Goal: Task Accomplishment & Management: Complete application form

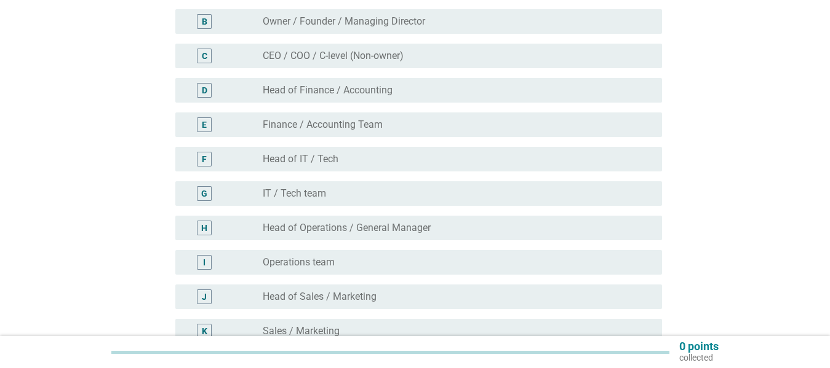
scroll to position [188, 0]
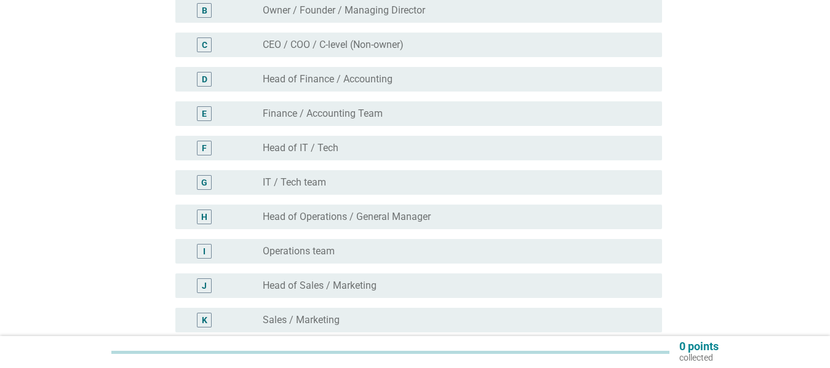
click at [474, 220] on div "radio_button_unchecked Head of Operations / General Manager" at bounding box center [452, 217] width 379 height 12
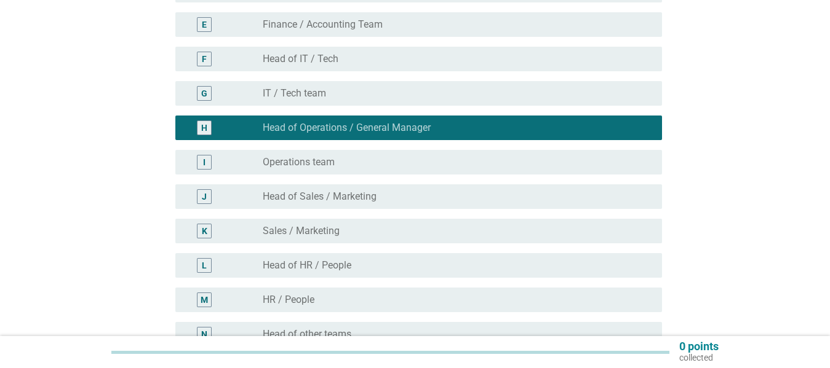
scroll to position [279, 0]
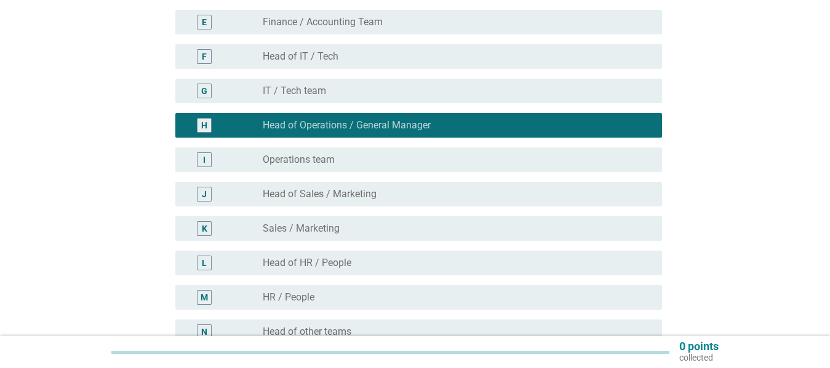
click at [514, 158] on div "radio_button_unchecked Operations team" at bounding box center [452, 160] width 379 height 12
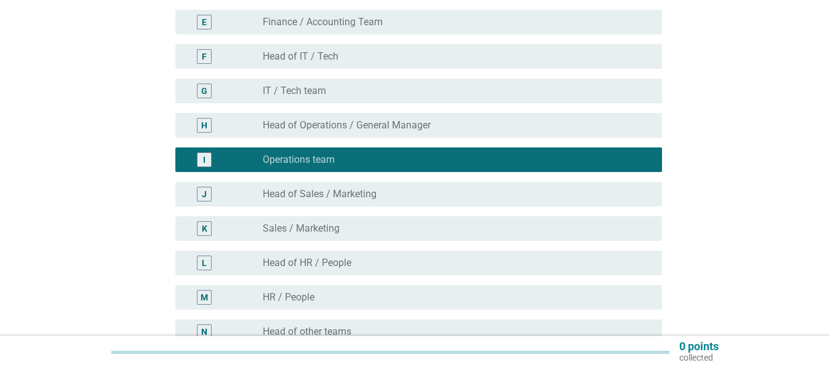
click at [507, 116] on div "H radio_button_unchecked Head of Operations / General Manager" at bounding box center [418, 125] width 486 height 25
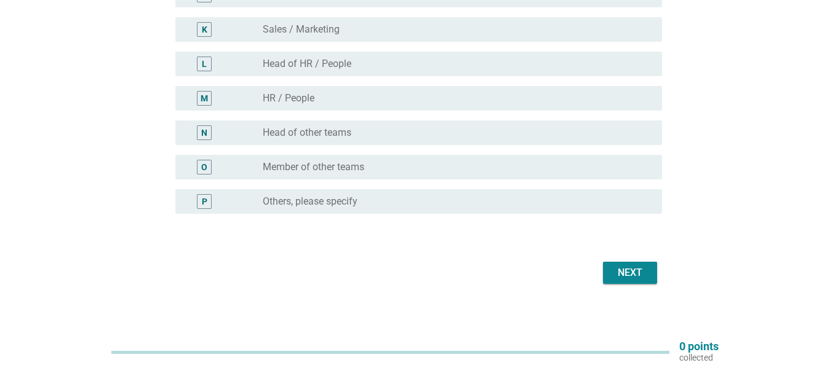
scroll to position [479, 0]
click at [630, 273] on div "Next" at bounding box center [630, 272] width 34 height 15
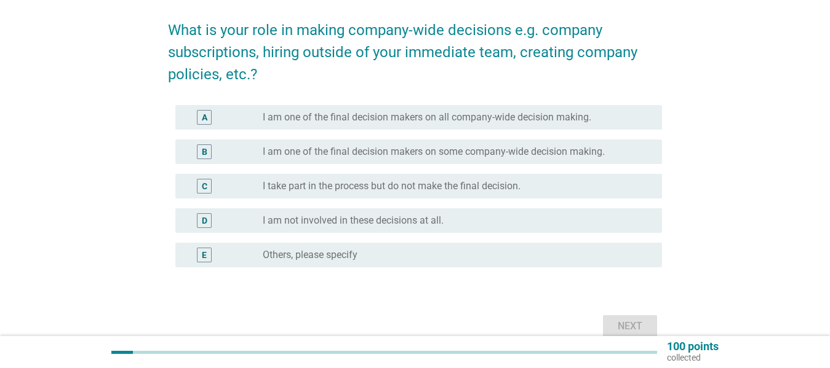
scroll to position [93, 0]
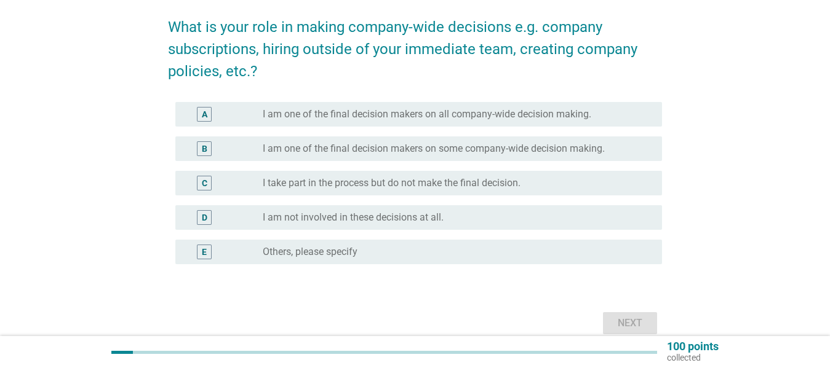
click at [536, 143] on label "I am one of the final decision makers on some company-wide decision making." at bounding box center [434, 149] width 342 height 12
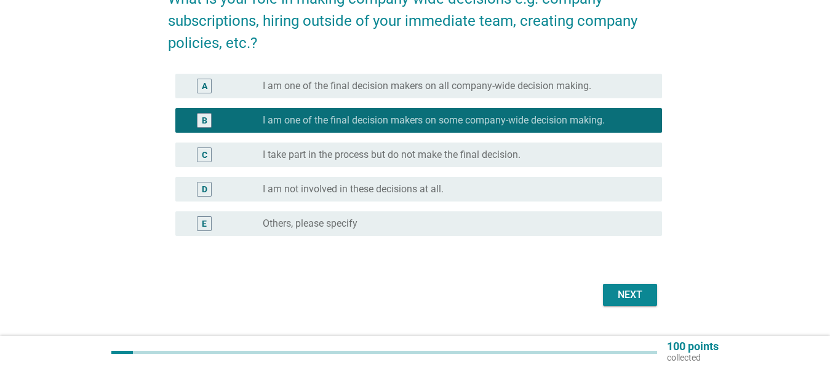
scroll to position [127, 0]
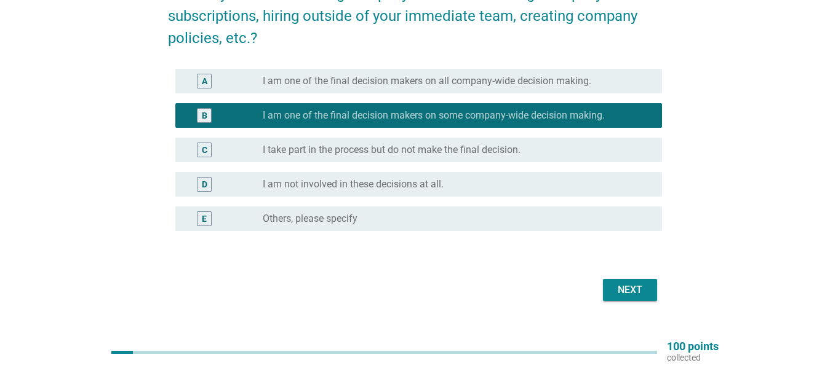
click at [622, 292] on div "Next" at bounding box center [630, 290] width 34 height 15
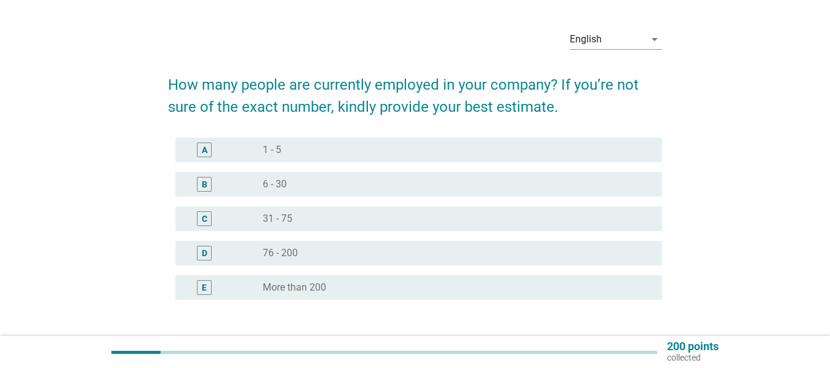
scroll to position [38, 0]
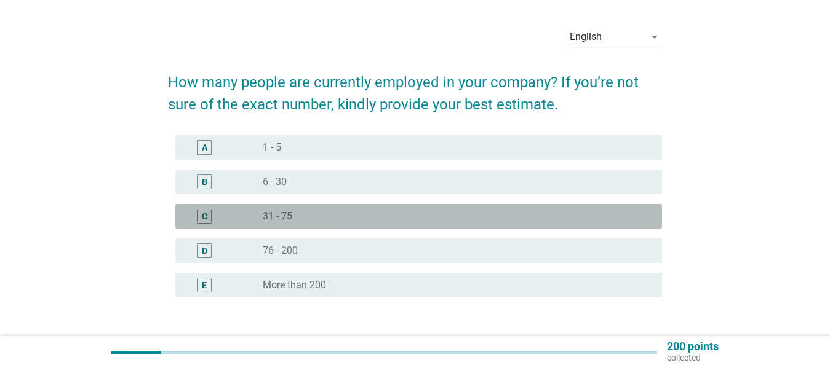
click at [435, 213] on div "radio_button_unchecked 31 - 75" at bounding box center [452, 216] width 379 height 12
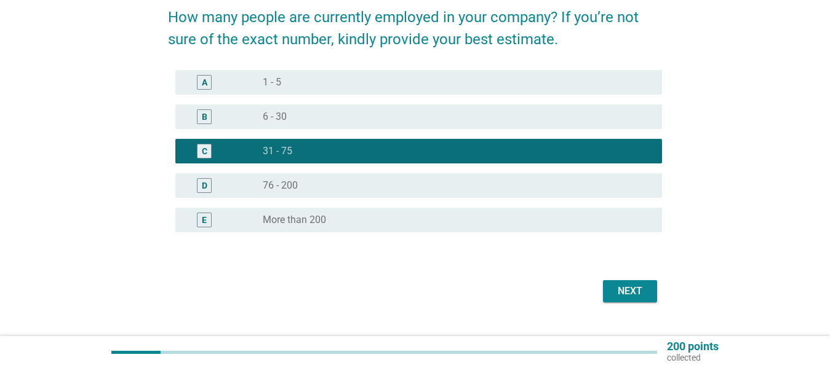
scroll to position [106, 0]
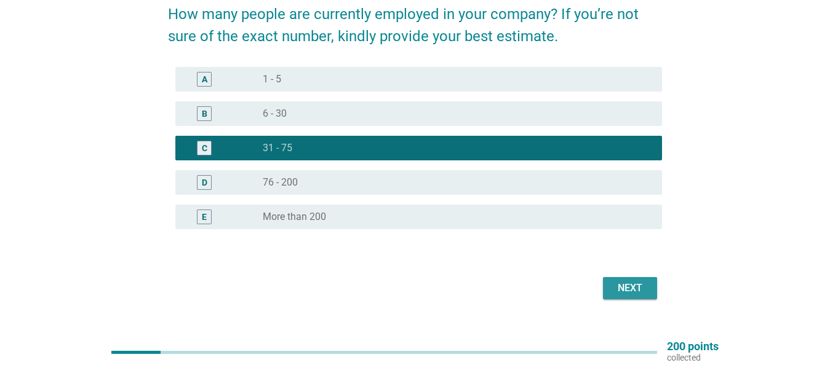
click at [619, 282] on div "Next" at bounding box center [630, 288] width 34 height 15
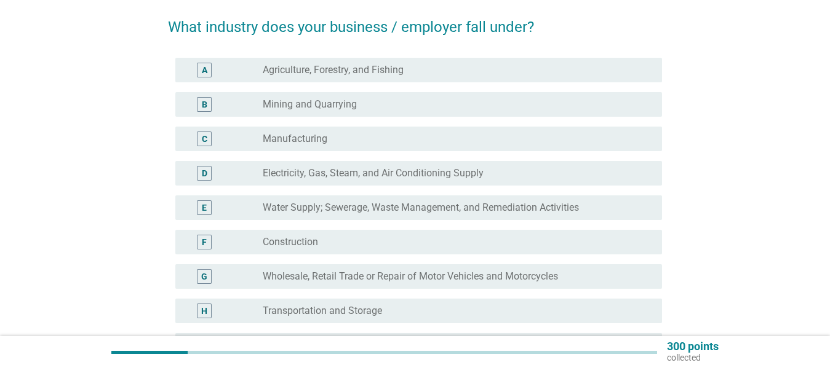
scroll to position [98, 0]
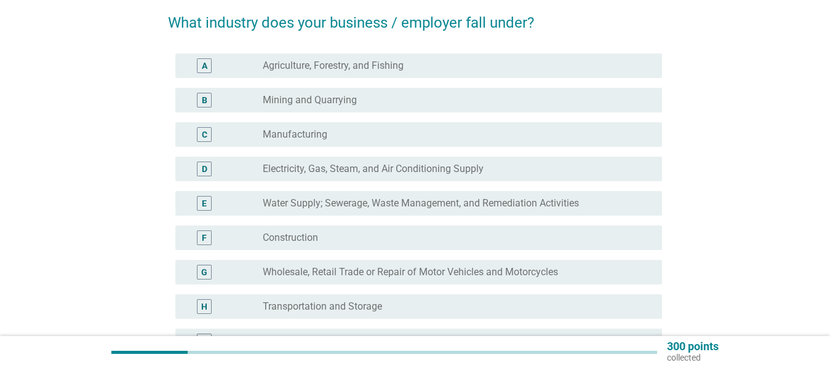
click at [446, 232] on div "radio_button_unchecked Construction" at bounding box center [452, 238] width 379 height 12
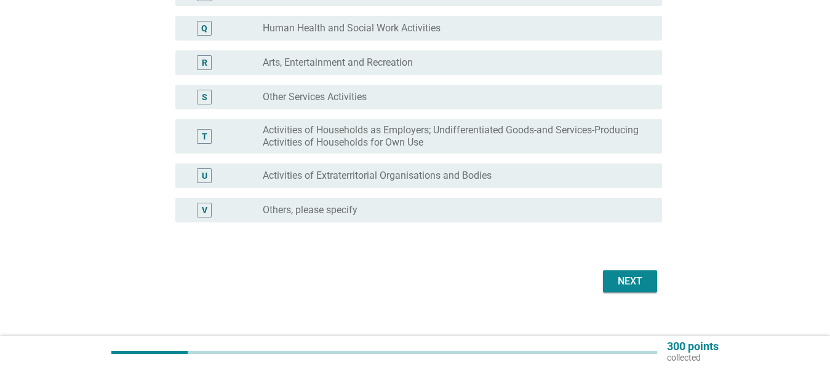
scroll to position [687, 0]
click at [635, 277] on div "Next" at bounding box center [630, 281] width 34 height 15
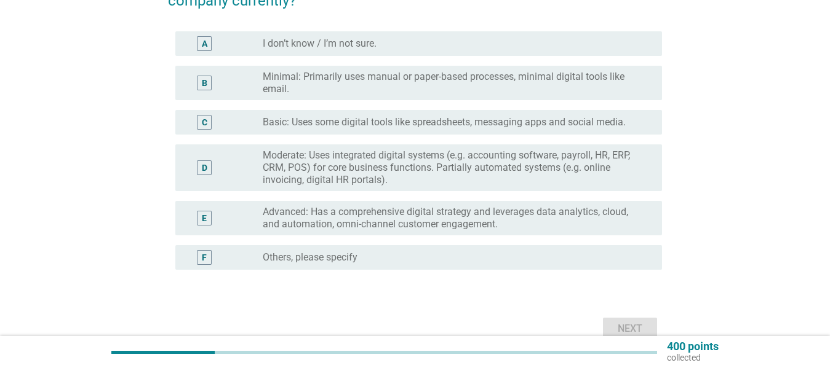
scroll to position [143, 0]
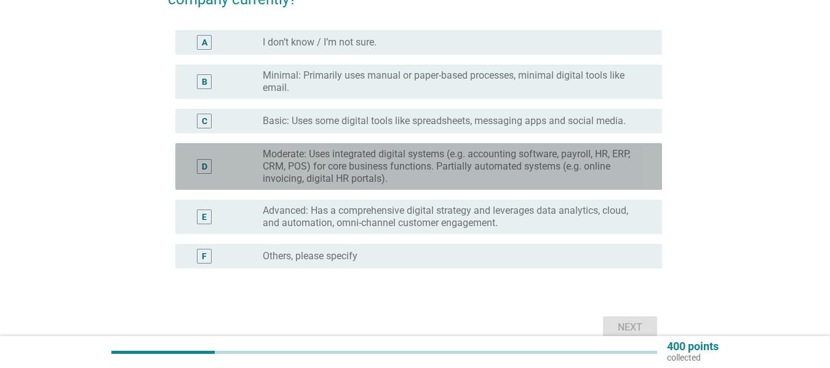
drag, startPoint x: 477, startPoint y: 164, endPoint x: 557, endPoint y: 174, distance: 80.6
click at [477, 164] on label "Moderate: Uses integrated digital systems (e.g. accounting software, payroll, H…" at bounding box center [452, 166] width 379 height 37
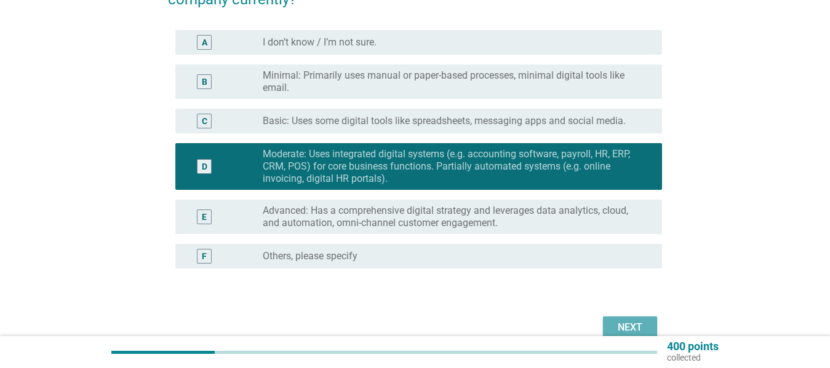
click at [630, 324] on div "Next" at bounding box center [630, 327] width 34 height 15
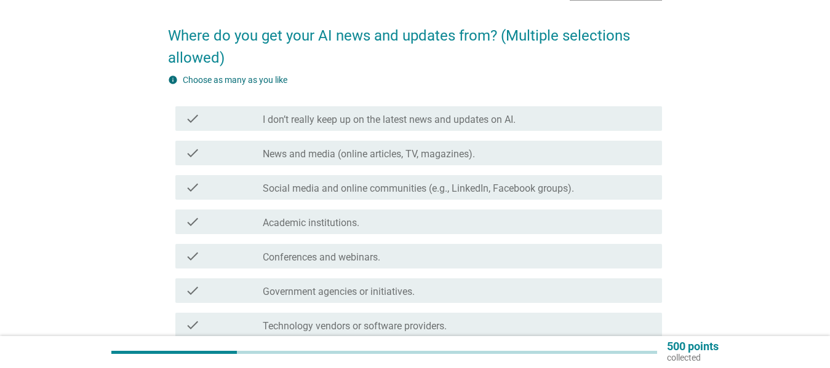
scroll to position [85, 0]
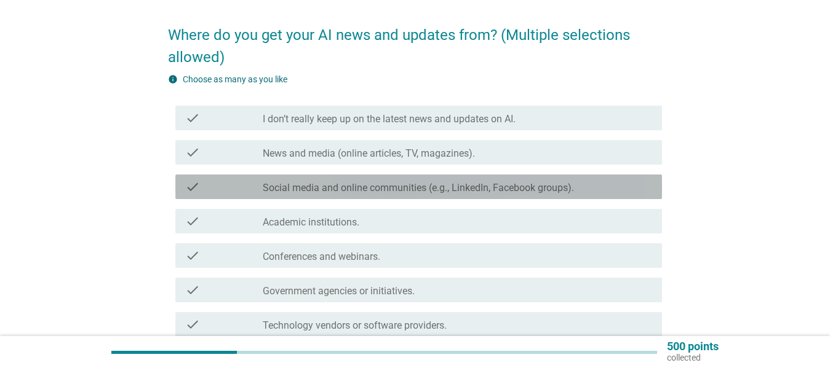
click at [520, 185] on label "Social media and online communities (e.g., LinkedIn, Facebook groups)." at bounding box center [418, 188] width 311 height 12
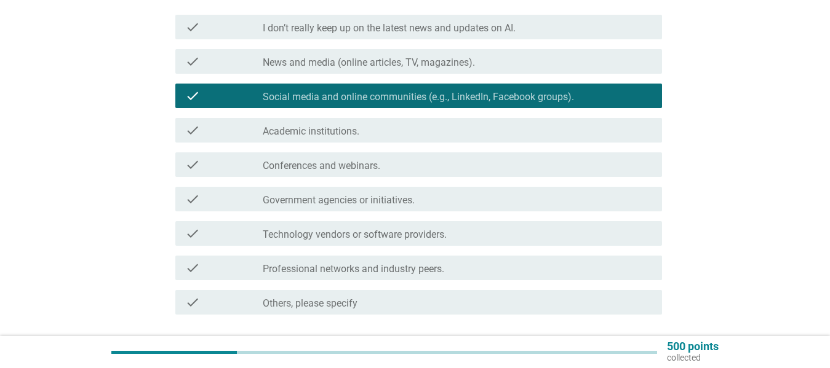
scroll to position [178, 0]
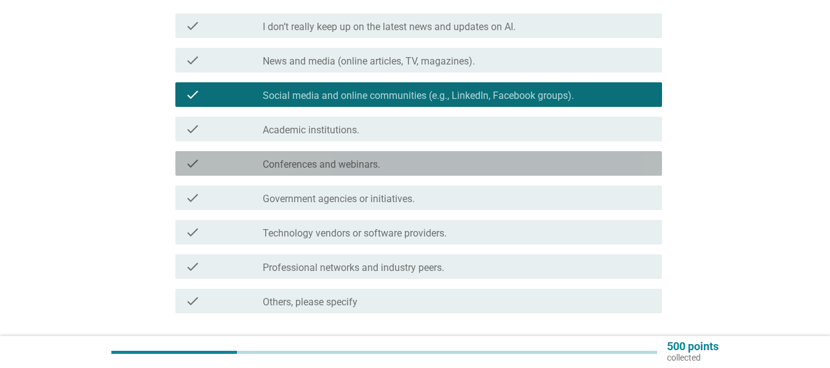
click at [498, 164] on div "check_box_outline_blank Conferences and webinars." at bounding box center [457, 163] width 389 height 15
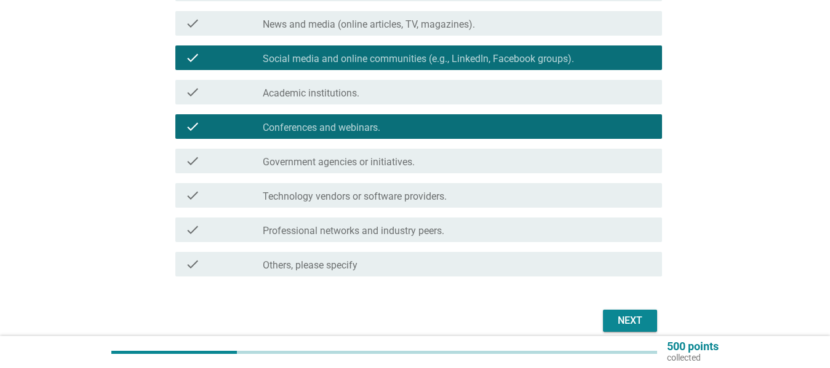
scroll to position [216, 0]
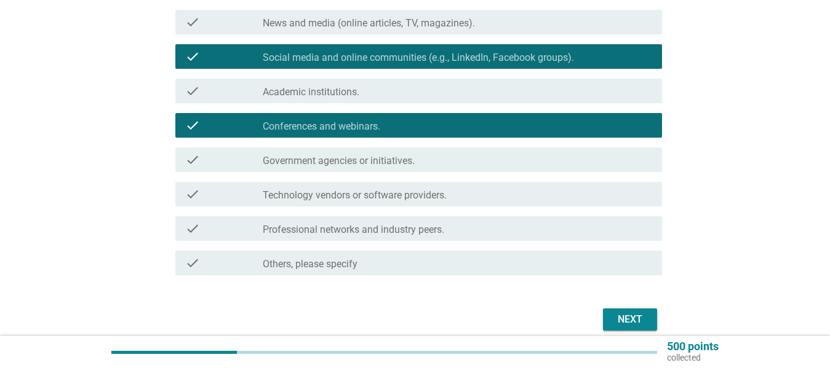
click at [523, 193] on div "check_box_outline_blank Technology vendors or software providers." at bounding box center [457, 194] width 389 height 15
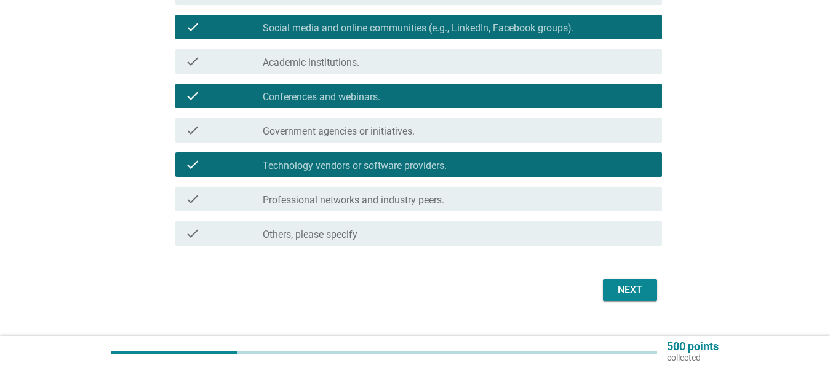
scroll to position [246, 0]
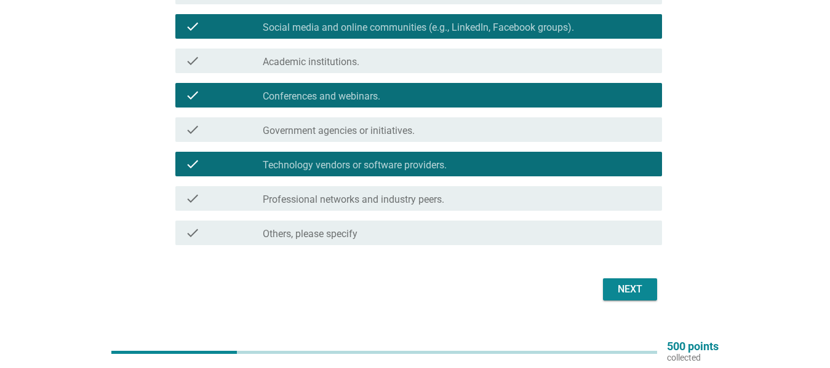
click at [526, 197] on div "check_box_outline_blank Professional networks and industry peers." at bounding box center [457, 198] width 389 height 15
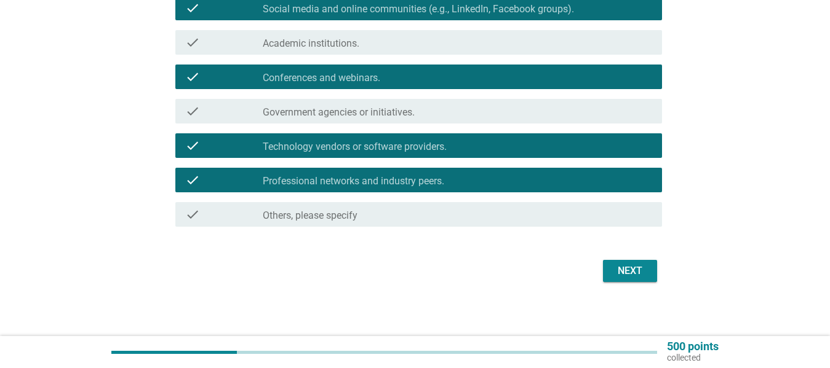
scroll to position [266, 0]
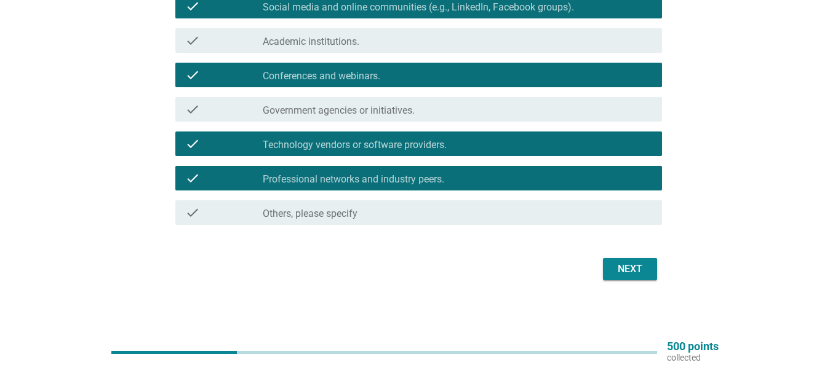
click at [636, 270] on div "Next" at bounding box center [630, 269] width 34 height 15
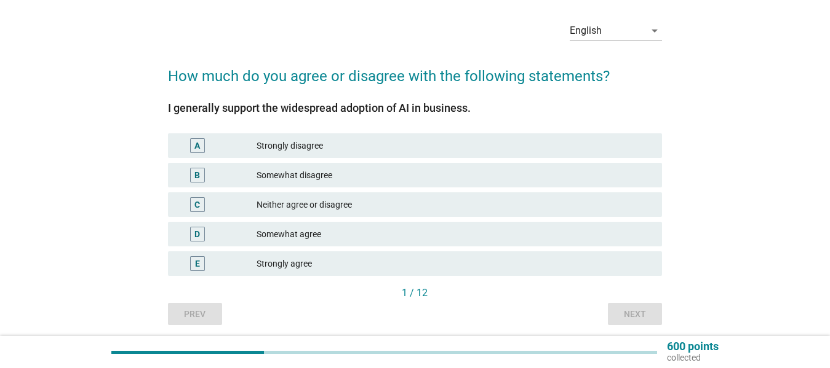
scroll to position [45, 0]
click at [408, 229] on div "Somewhat agree" at bounding box center [453, 233] width 395 height 15
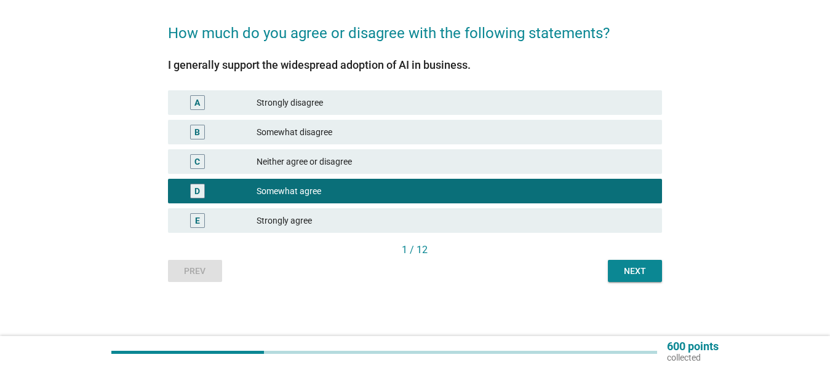
scroll to position [89, 0]
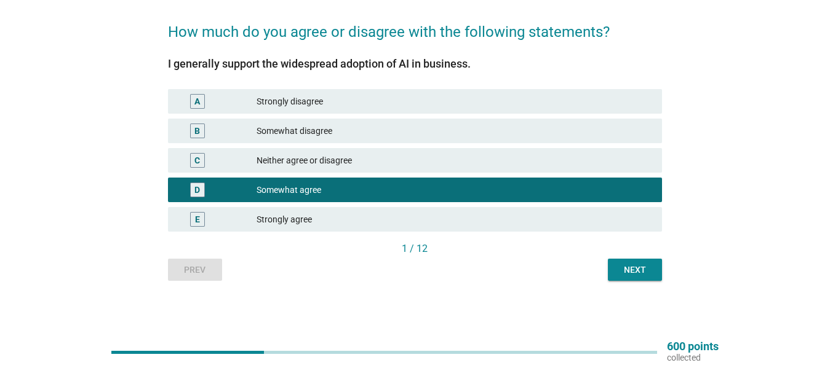
click at [635, 262] on button "Next" at bounding box center [635, 270] width 54 height 22
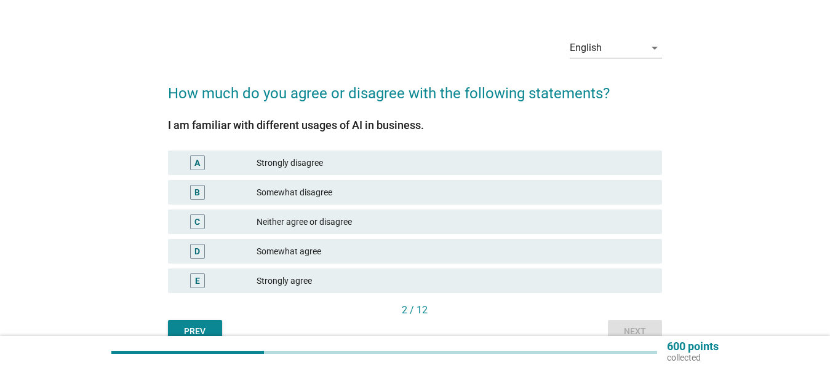
scroll to position [30, 0]
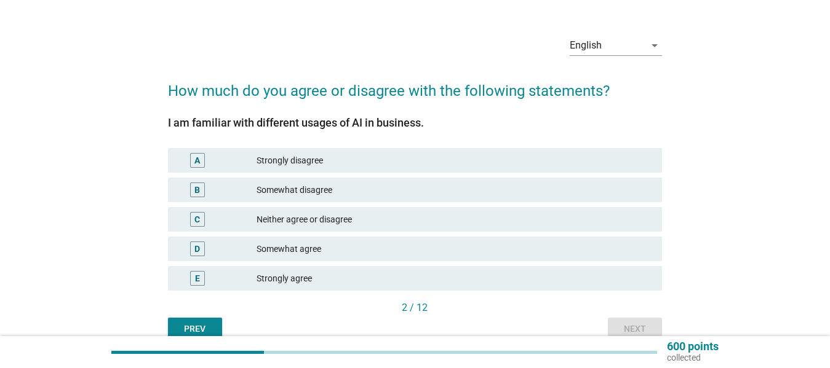
click at [439, 187] on div "Somewhat disagree" at bounding box center [453, 190] width 395 height 15
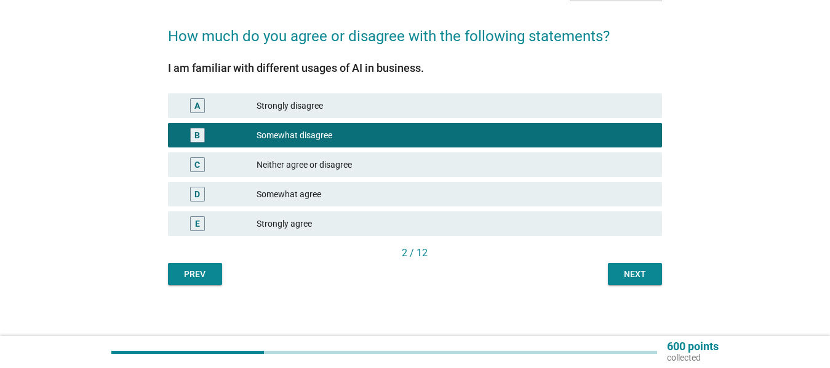
scroll to position [85, 0]
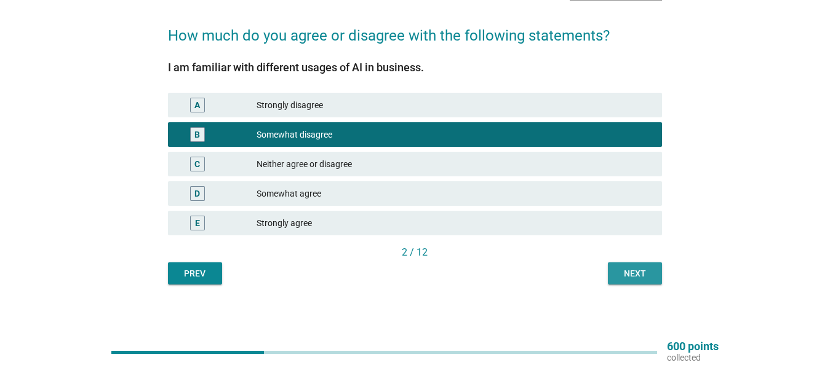
click at [640, 271] on div "Next" at bounding box center [635, 274] width 34 height 13
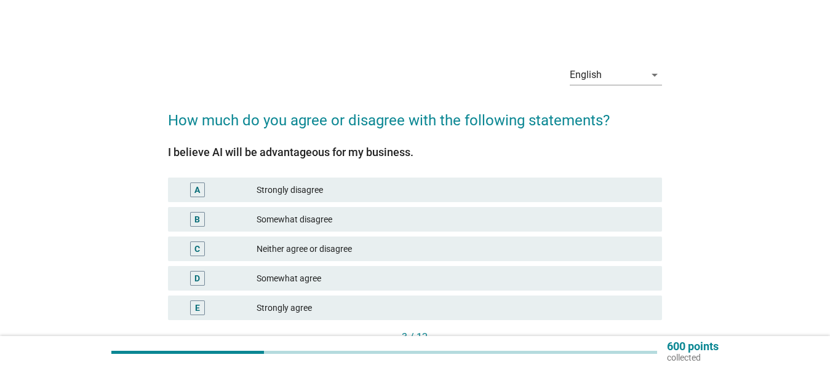
click at [423, 277] on div "Somewhat agree" at bounding box center [453, 278] width 395 height 15
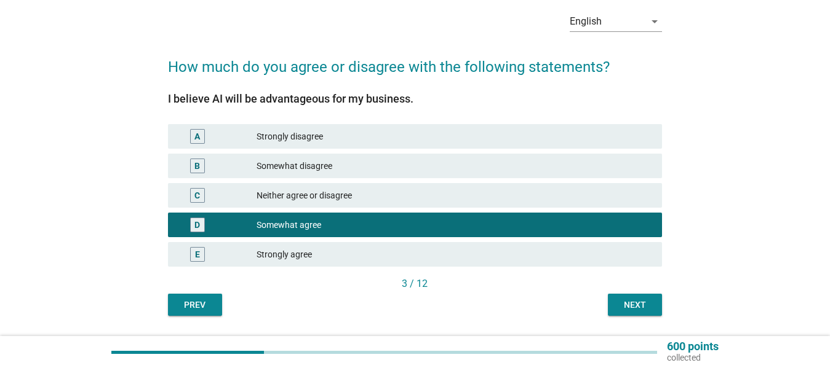
scroll to position [54, 0]
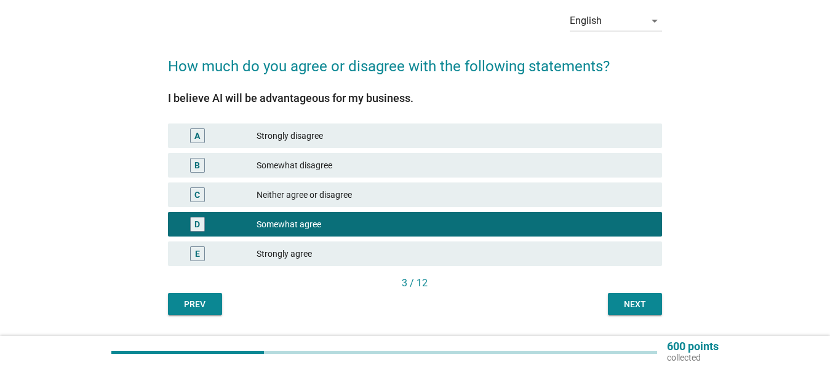
click at [634, 304] on div "Next" at bounding box center [635, 304] width 34 height 13
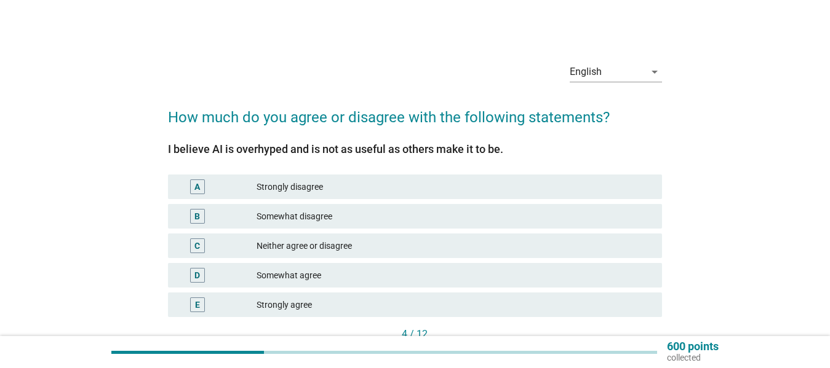
scroll to position [4, 0]
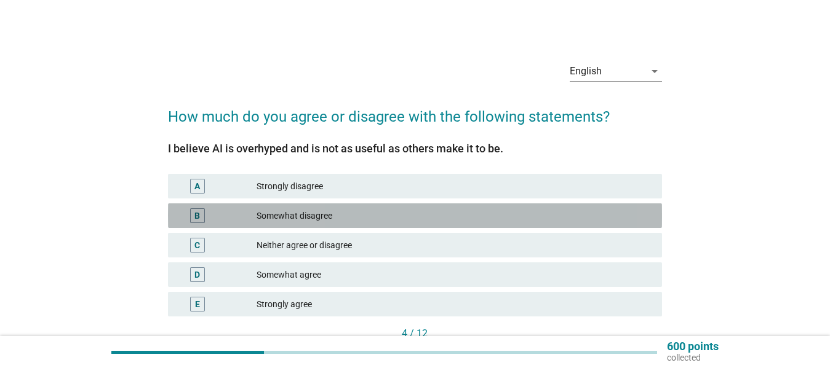
click at [433, 212] on div "Somewhat disagree" at bounding box center [453, 215] width 395 height 15
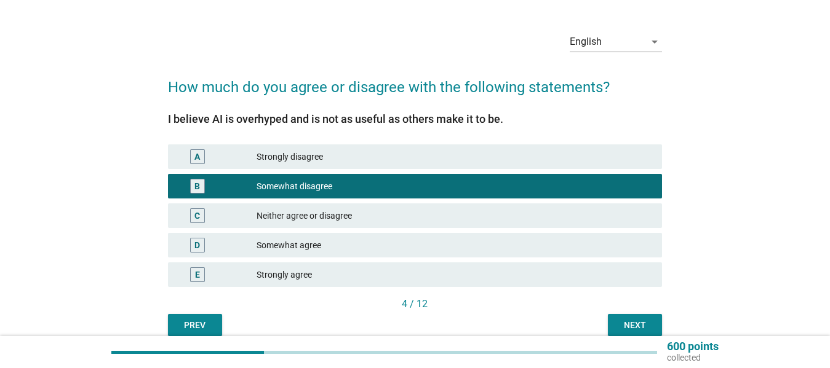
scroll to position [34, 0]
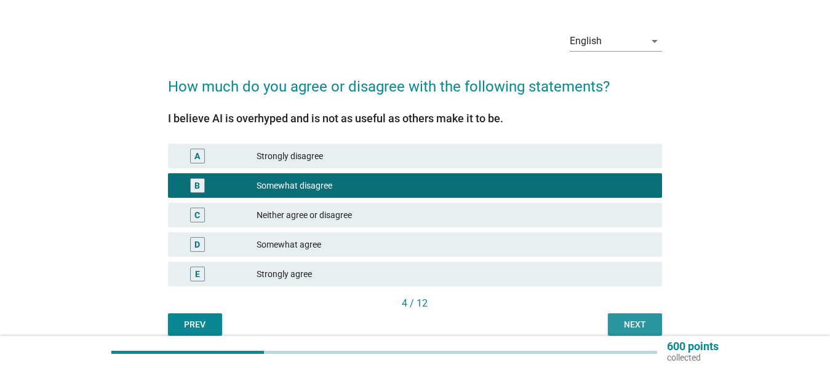
click at [638, 322] on div "Next" at bounding box center [635, 325] width 34 height 13
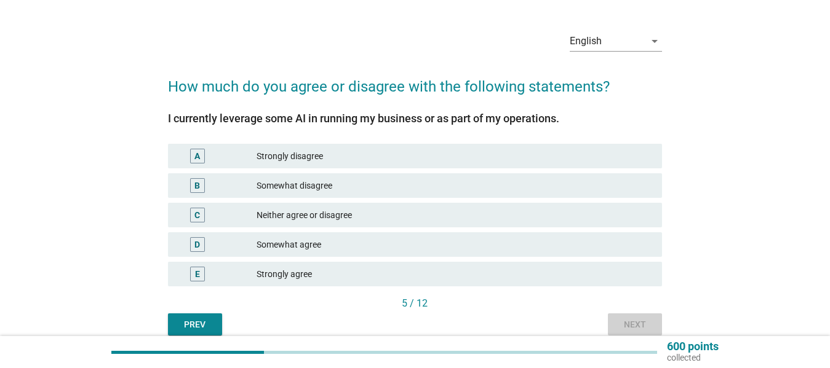
scroll to position [0, 0]
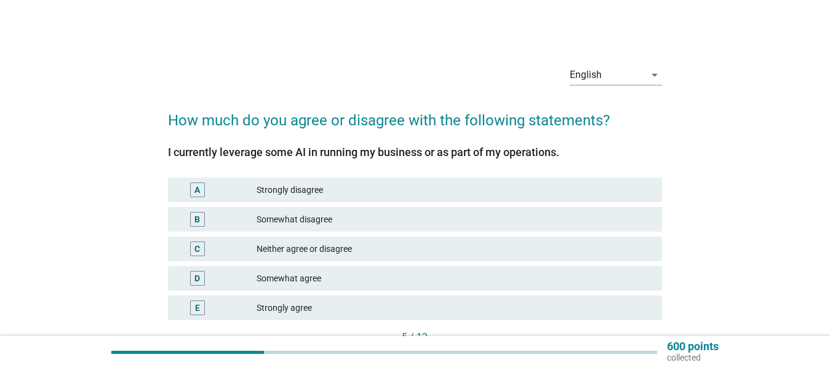
drag, startPoint x: 396, startPoint y: 273, endPoint x: 402, endPoint y: 272, distance: 6.2
click at [395, 273] on div "Somewhat agree" at bounding box center [453, 278] width 395 height 15
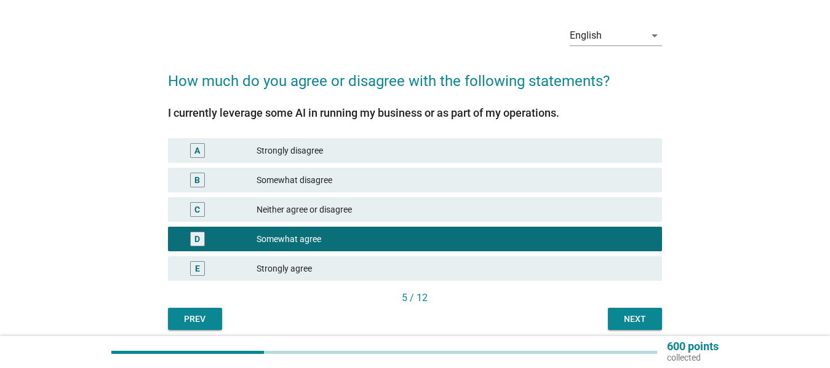
scroll to position [40, 0]
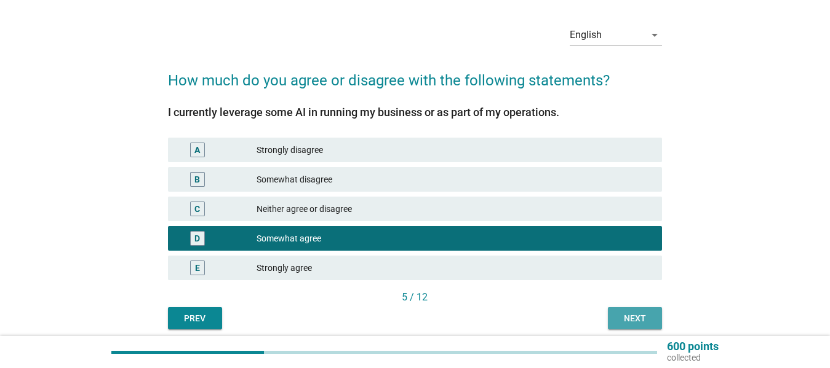
click at [630, 316] on div "Next" at bounding box center [635, 318] width 34 height 13
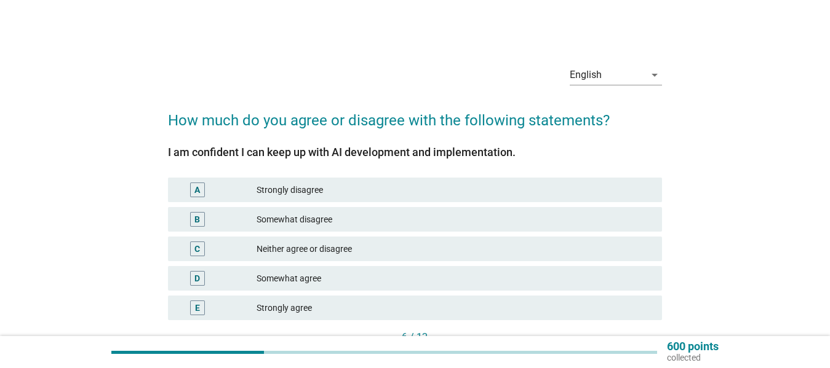
click at [410, 274] on div "Somewhat agree" at bounding box center [453, 278] width 395 height 15
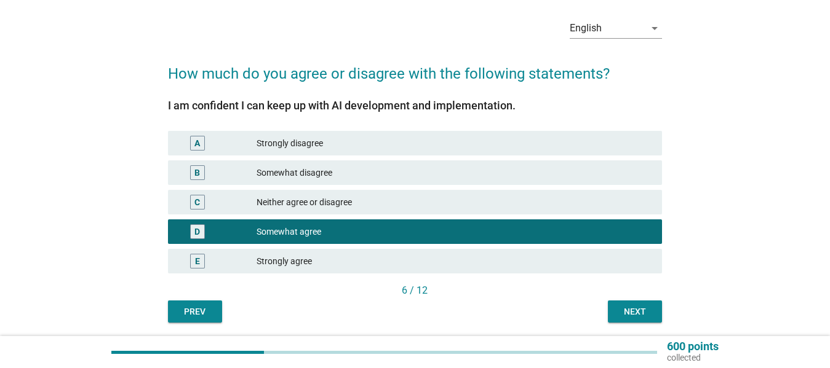
scroll to position [47, 0]
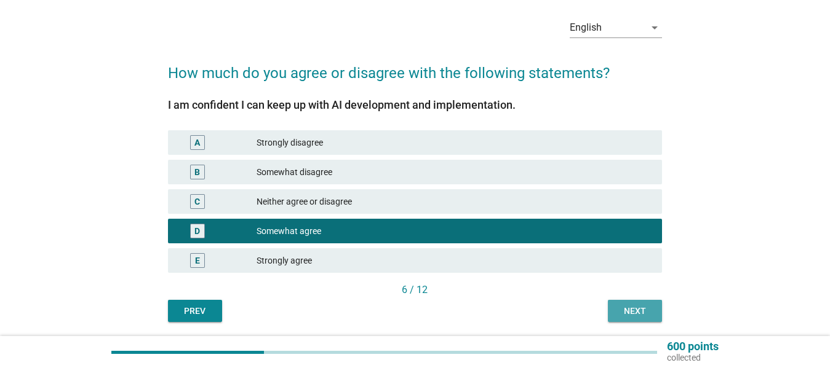
click at [627, 307] on div "Next" at bounding box center [635, 311] width 34 height 13
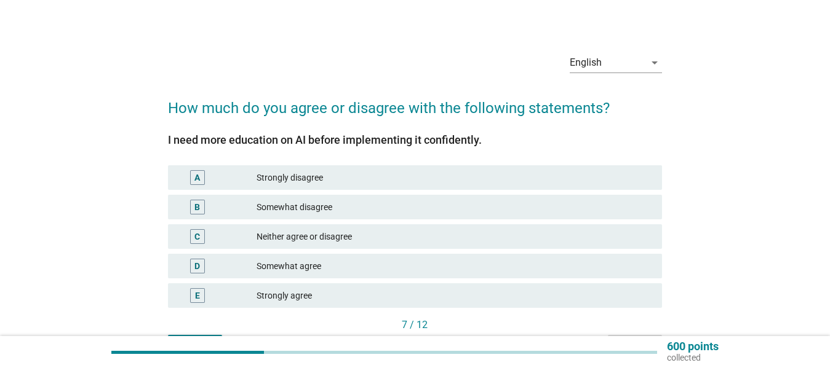
scroll to position [13, 0]
click at [381, 257] on div "D Somewhat agree" at bounding box center [415, 265] width 494 height 25
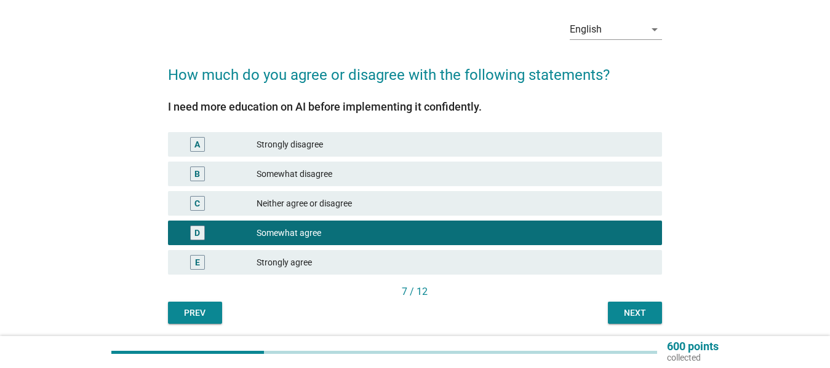
scroll to position [47, 0]
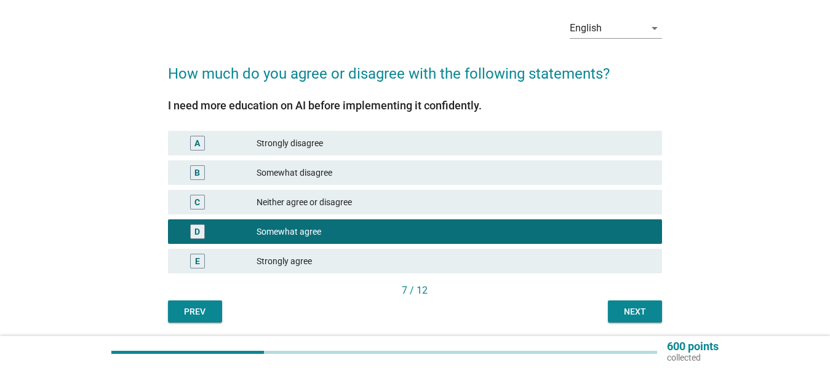
click at [637, 306] on div "Next" at bounding box center [635, 312] width 34 height 13
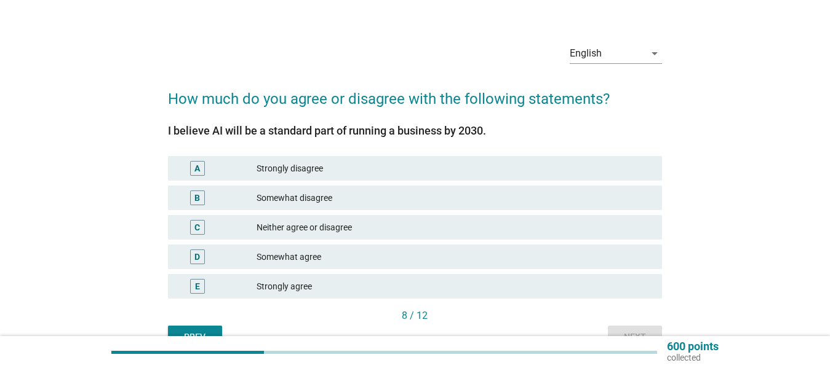
scroll to position [22, 0]
click at [395, 260] on div "Somewhat agree" at bounding box center [453, 256] width 395 height 15
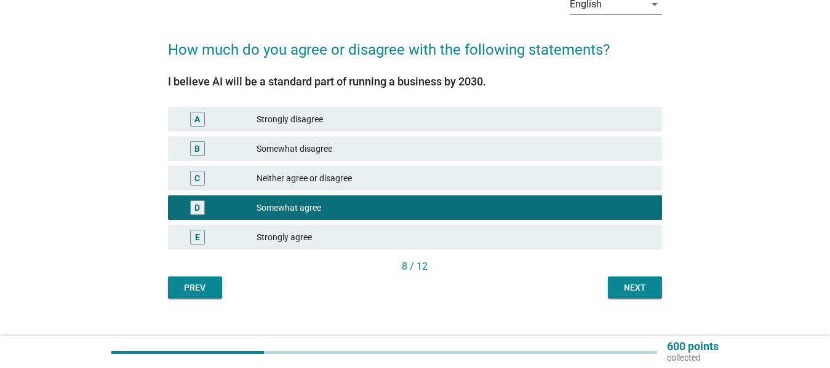
scroll to position [75, 0]
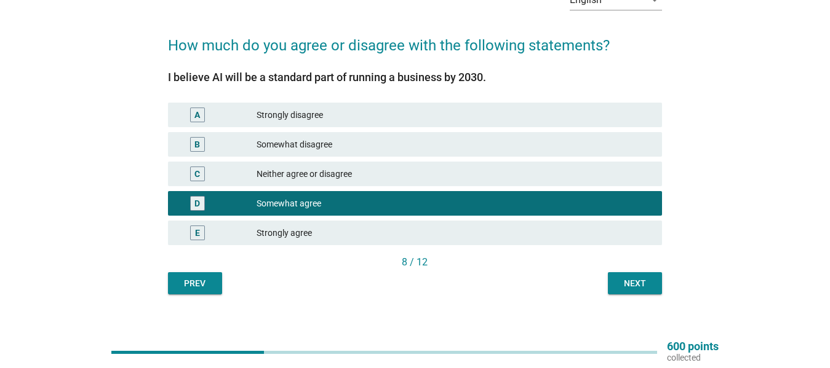
click at [639, 284] on div "Next" at bounding box center [635, 283] width 34 height 13
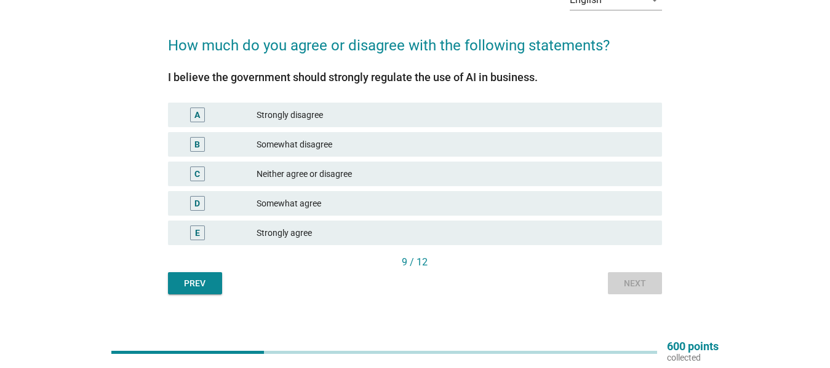
scroll to position [0, 0]
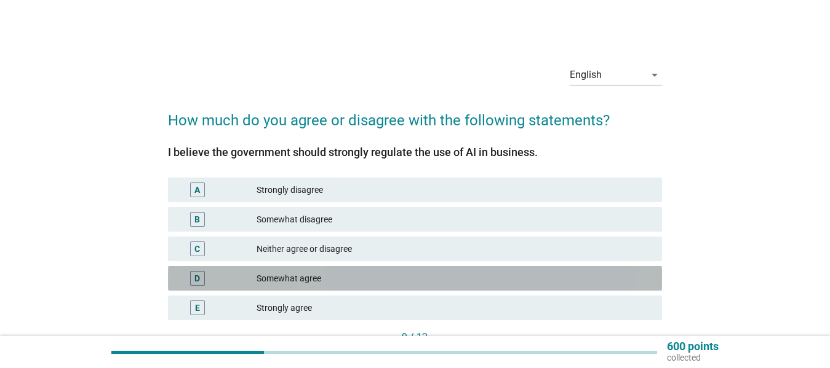
click at [330, 272] on div "Somewhat agree" at bounding box center [453, 278] width 395 height 15
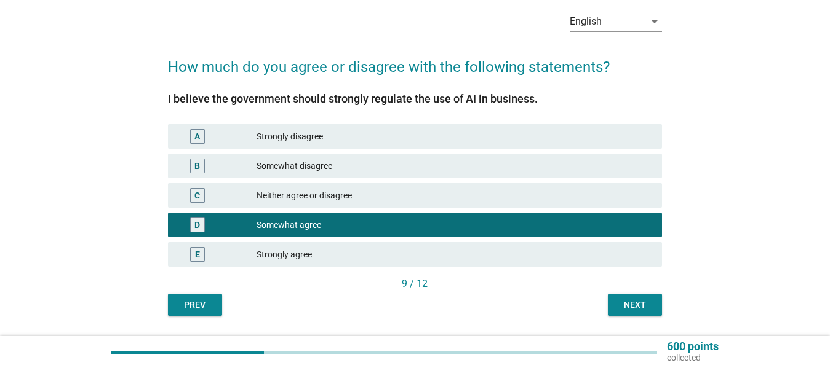
scroll to position [58, 0]
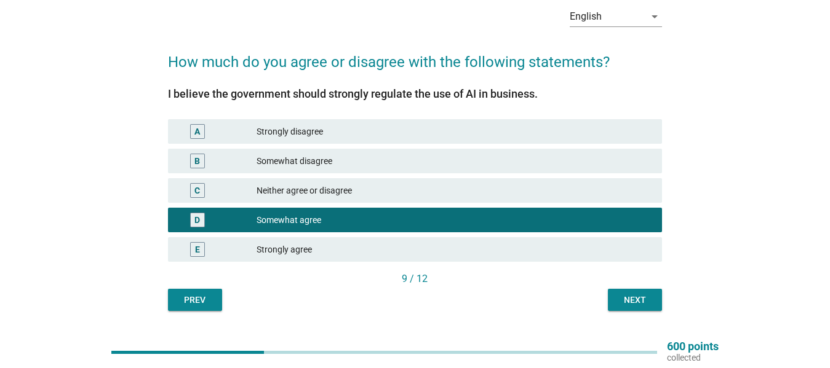
click at [636, 298] on div "Next" at bounding box center [635, 300] width 34 height 13
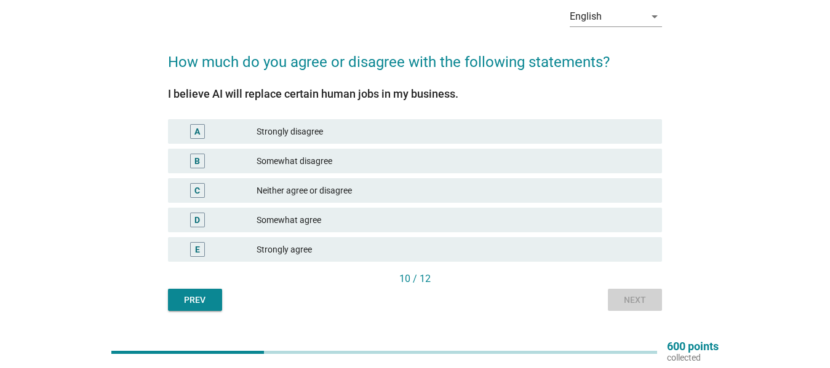
scroll to position [0, 0]
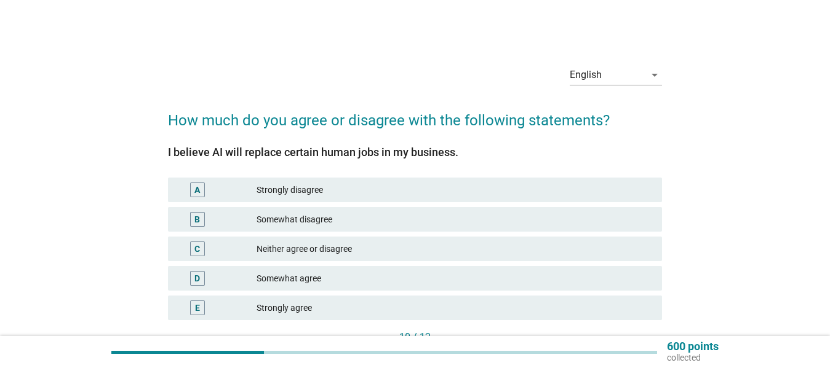
click at [350, 271] on div "Somewhat agree" at bounding box center [453, 278] width 395 height 15
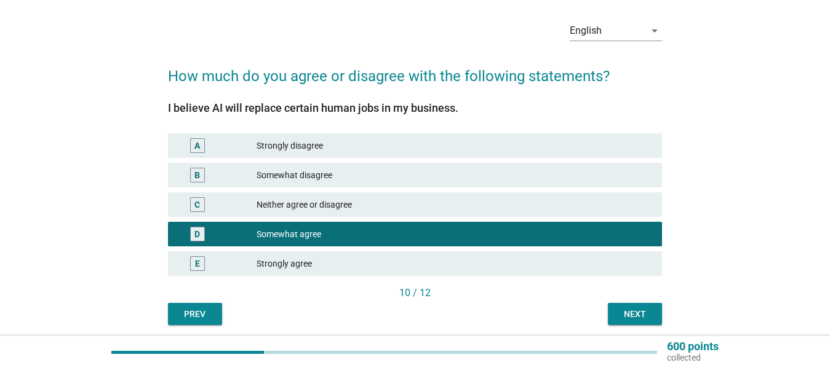
scroll to position [46, 0]
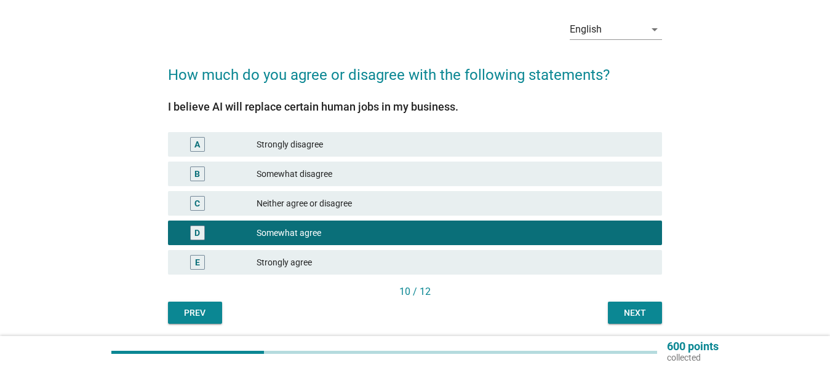
click at [633, 307] on div "Next" at bounding box center [635, 313] width 34 height 13
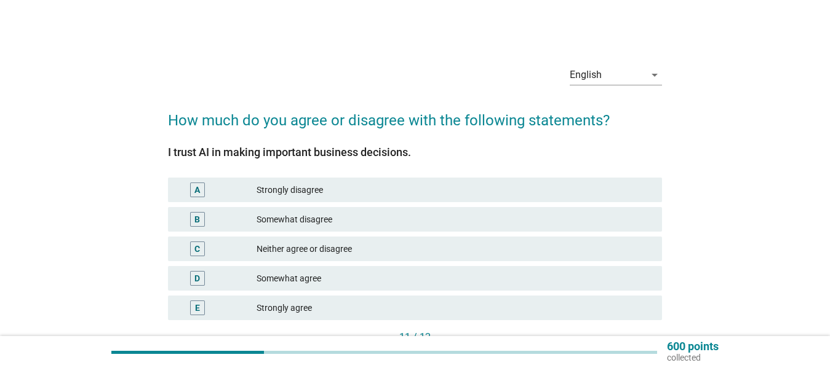
drag, startPoint x: 370, startPoint y: 247, endPoint x: 388, endPoint y: 243, distance: 18.9
click at [370, 247] on div "Neither agree or disagree" at bounding box center [453, 249] width 395 height 15
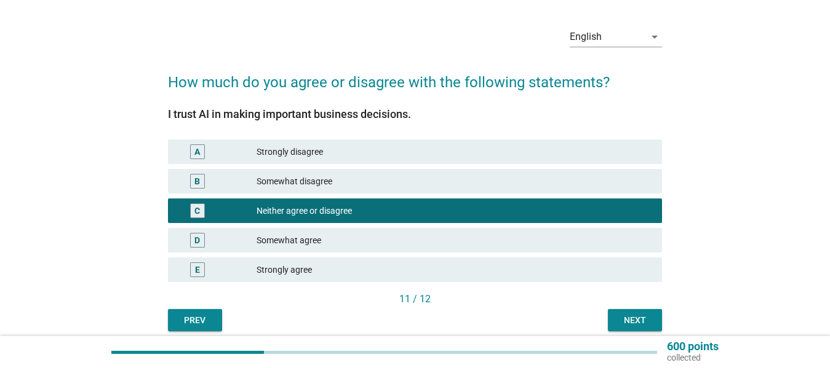
scroll to position [39, 0]
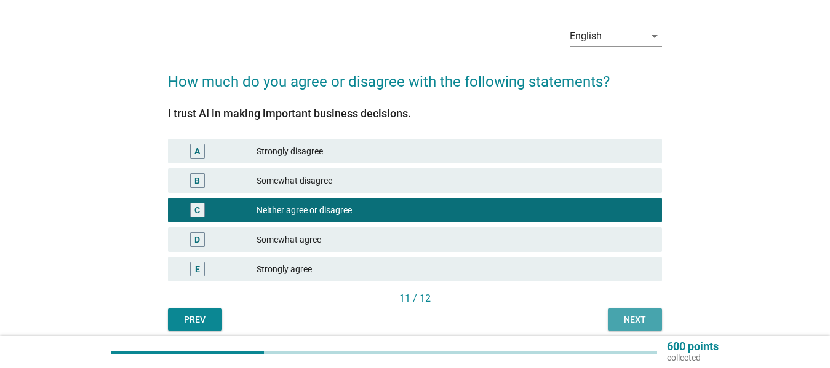
click at [628, 322] on div "Next" at bounding box center [635, 320] width 34 height 13
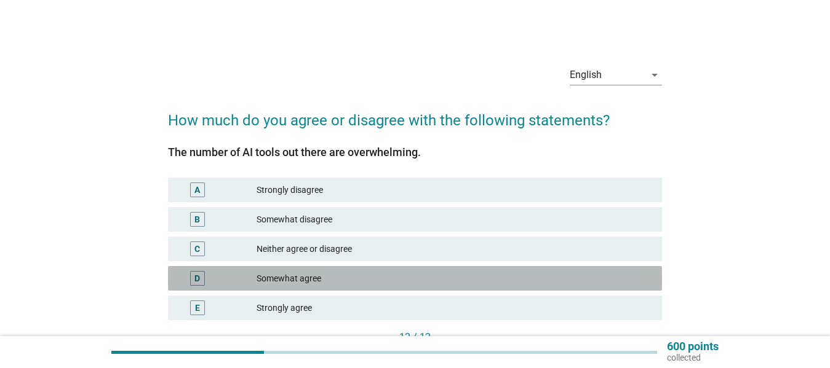
click at [364, 280] on div "Somewhat agree" at bounding box center [453, 278] width 395 height 15
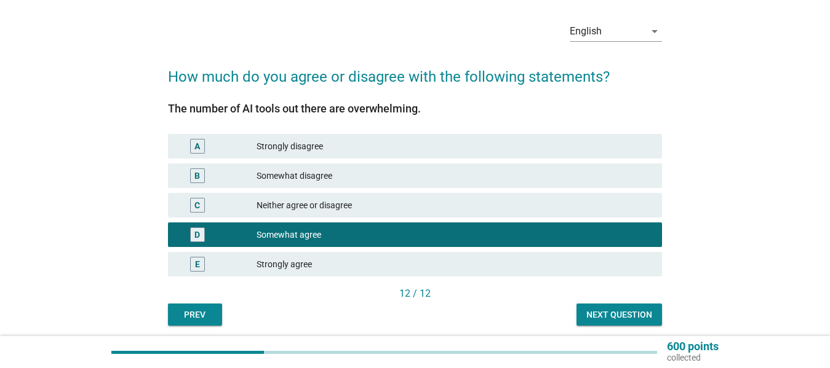
scroll to position [46, 0]
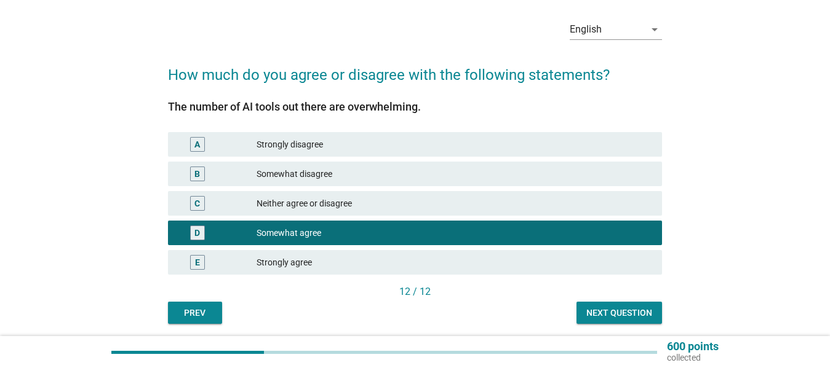
click at [426, 197] on div "Neither agree or disagree" at bounding box center [453, 203] width 395 height 15
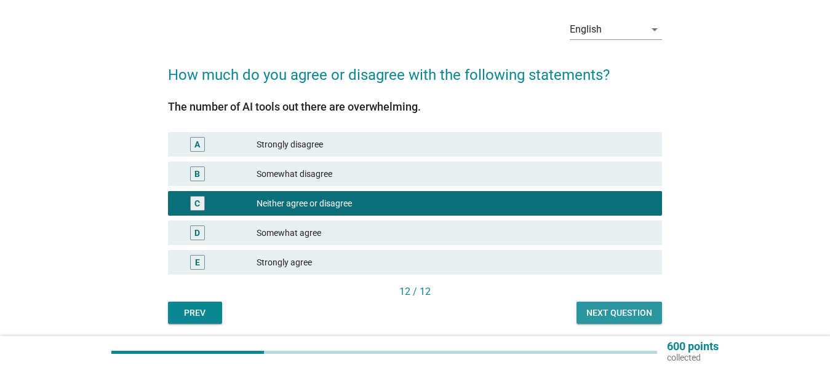
click at [607, 312] on div "Next question" at bounding box center [619, 313] width 66 height 13
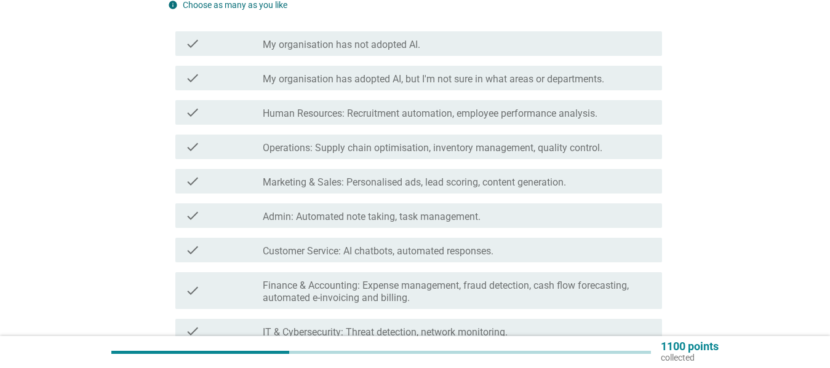
scroll to position [162, 0]
click at [455, 288] on label "Finance & Accounting: Expense management, fraud detection, cash flow forecastin…" at bounding box center [457, 290] width 389 height 25
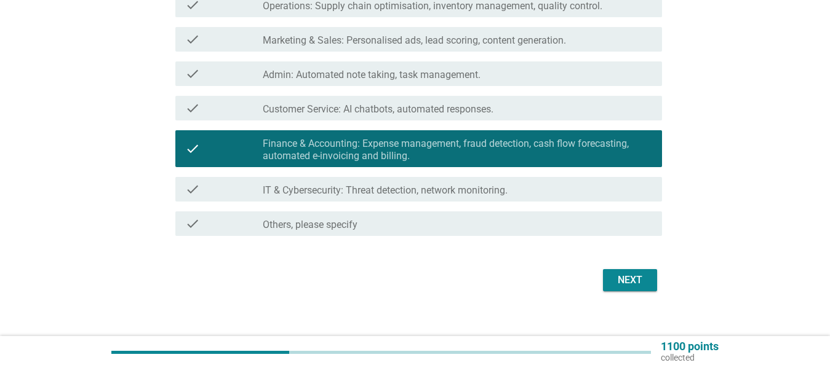
scroll to position [303, 0]
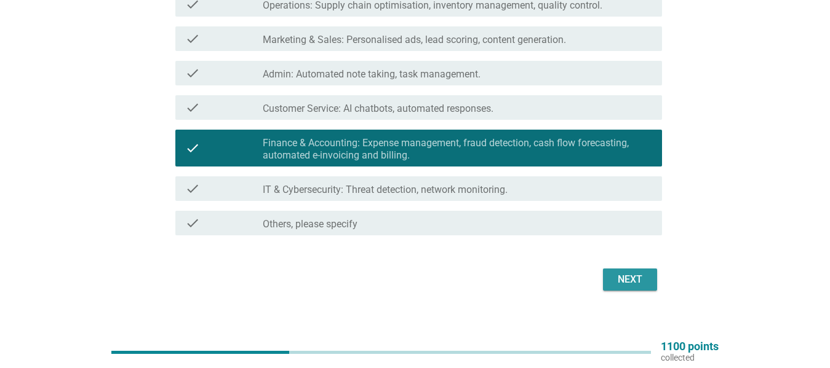
click at [623, 278] on div "Next" at bounding box center [630, 279] width 34 height 15
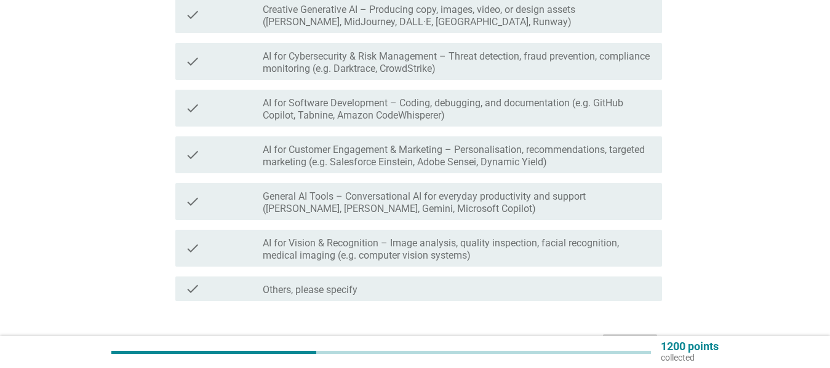
scroll to position [365, 0]
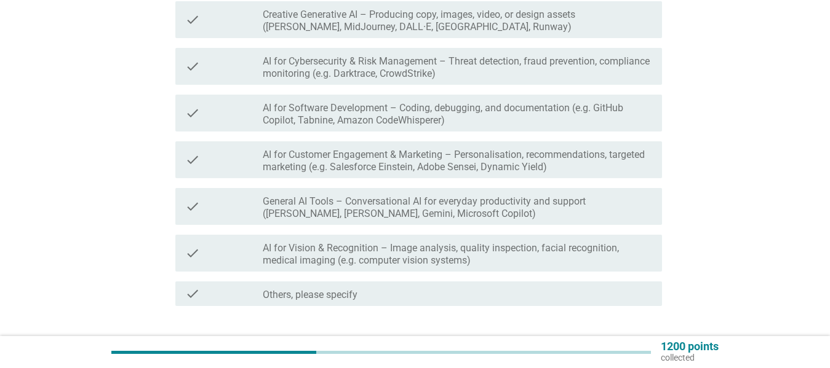
click at [523, 200] on label "General AI Tools – Conversational AI for everyday productivity and support ([PE…" at bounding box center [457, 208] width 389 height 25
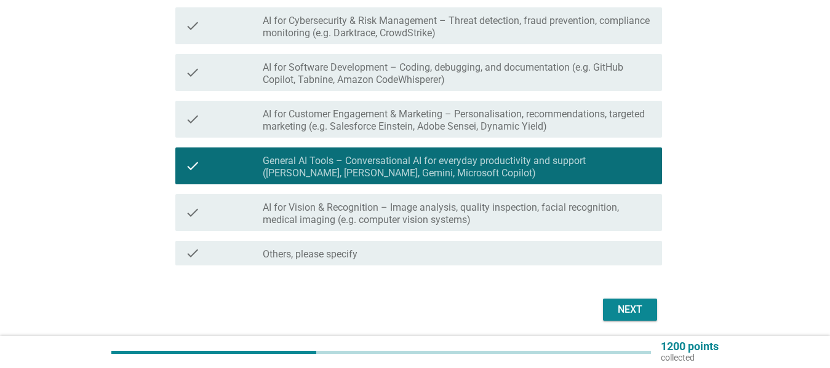
scroll to position [449, 0]
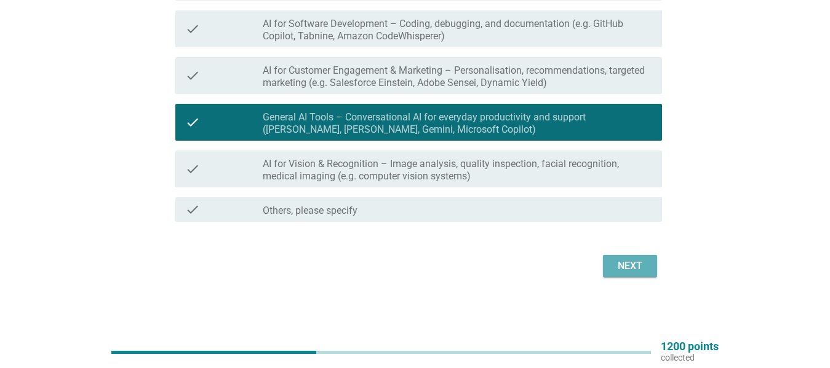
drag, startPoint x: 633, startPoint y: 261, endPoint x: 704, endPoint y: 214, distance: 84.8
click at [633, 260] on div "Next" at bounding box center [630, 266] width 34 height 15
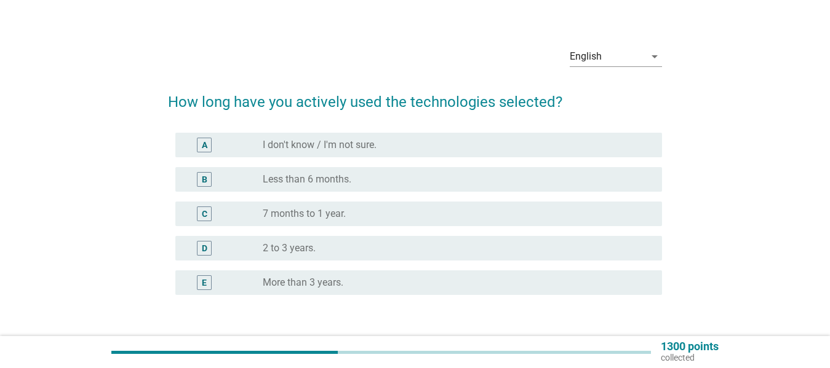
scroll to position [20, 0]
click at [450, 177] on div "radio_button_unchecked Less than 6 months." at bounding box center [452, 178] width 379 height 12
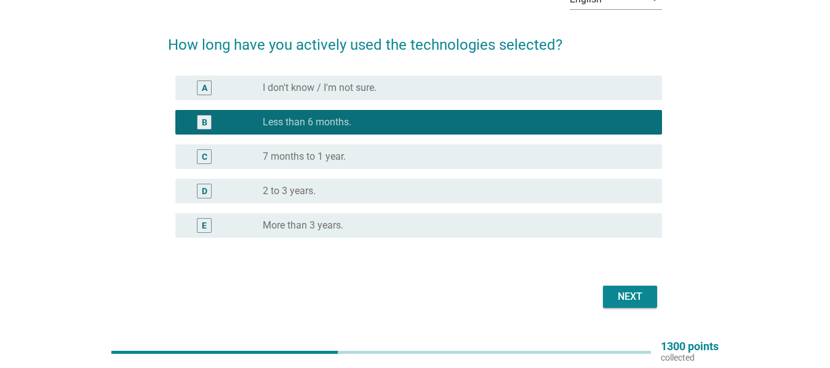
scroll to position [75, 0]
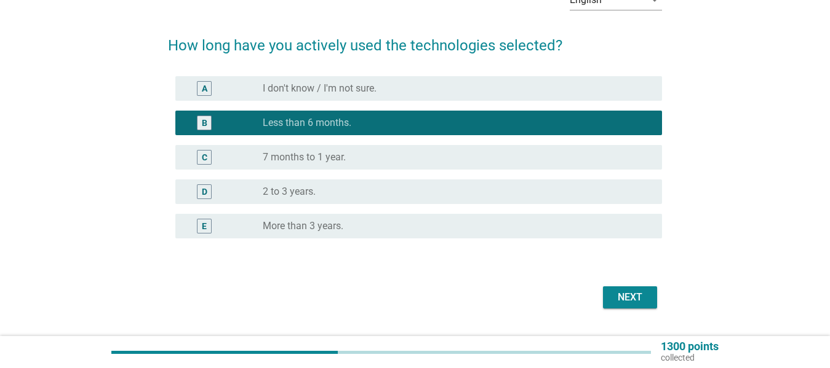
click at [620, 292] on div "Next" at bounding box center [630, 297] width 34 height 15
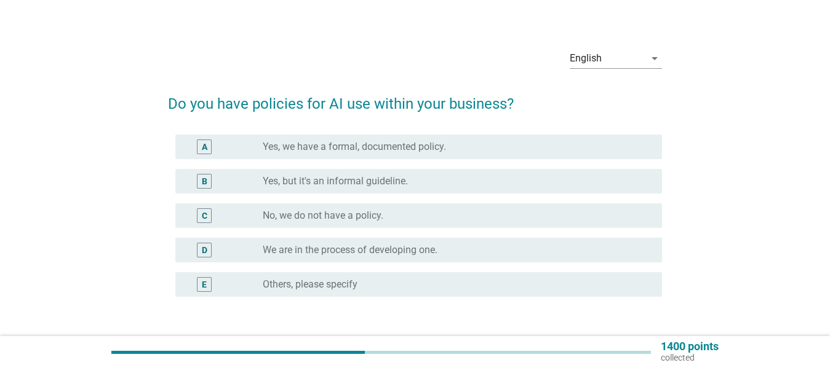
scroll to position [17, 0]
click at [549, 216] on div "radio_button_unchecked No, we do not have a policy." at bounding box center [452, 215] width 379 height 12
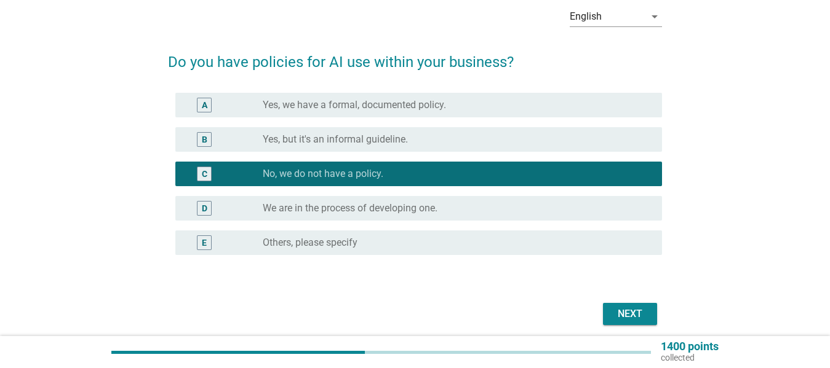
scroll to position [68, 0]
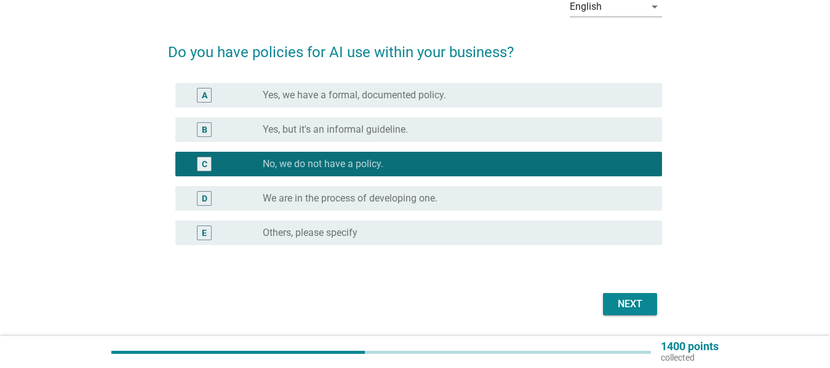
click at [626, 301] on div "Next" at bounding box center [630, 304] width 34 height 15
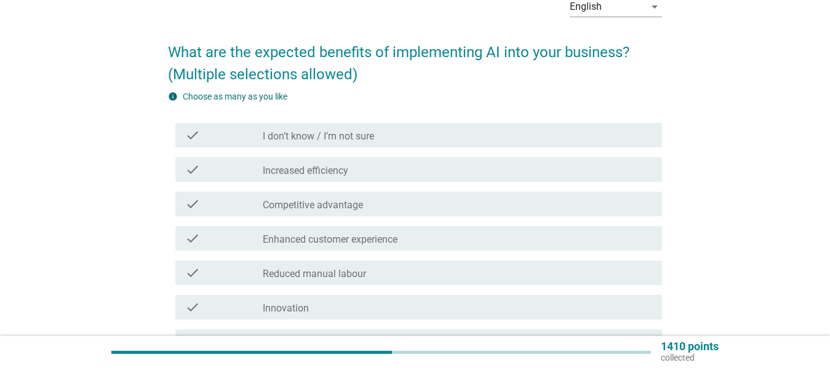
scroll to position [0, 0]
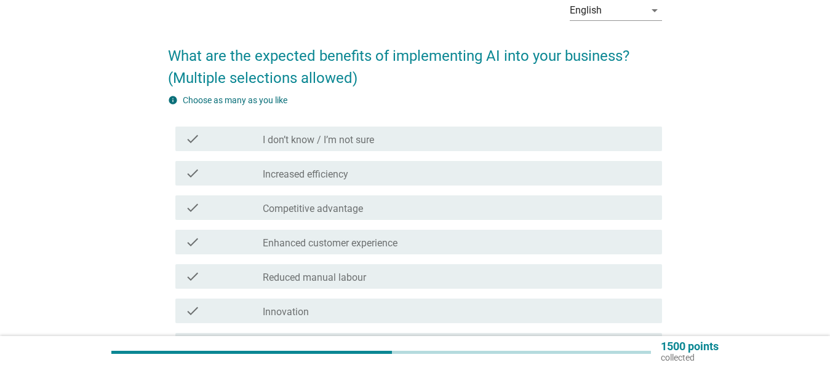
click at [472, 165] on div "check check_box_outline_blank Increased efficiency" at bounding box center [418, 173] width 486 height 25
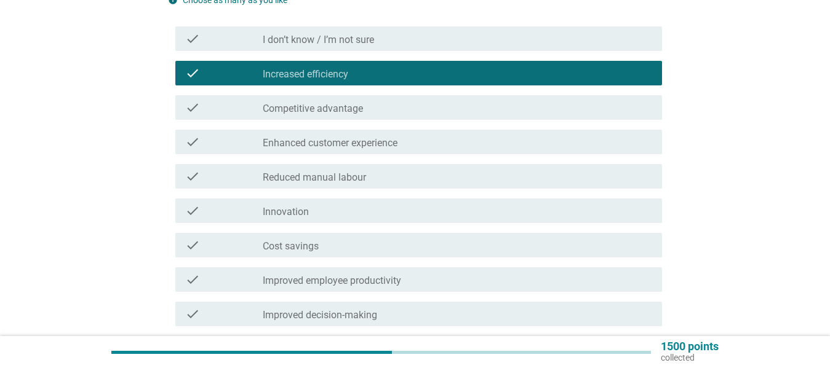
scroll to position [174, 0]
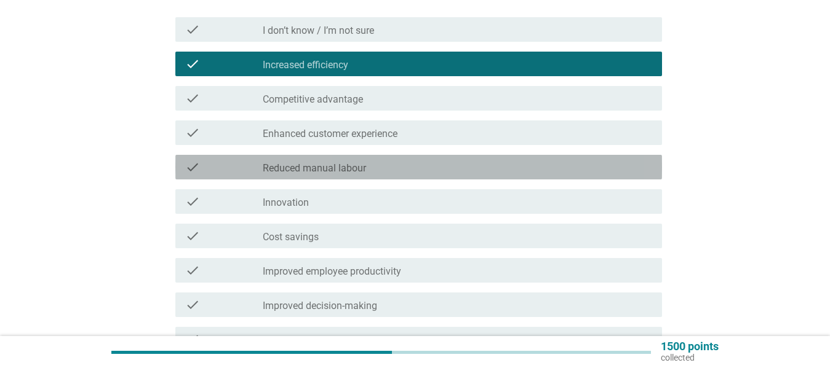
click at [554, 161] on div "check_box_outline_blank Reduced manual labour" at bounding box center [457, 167] width 389 height 15
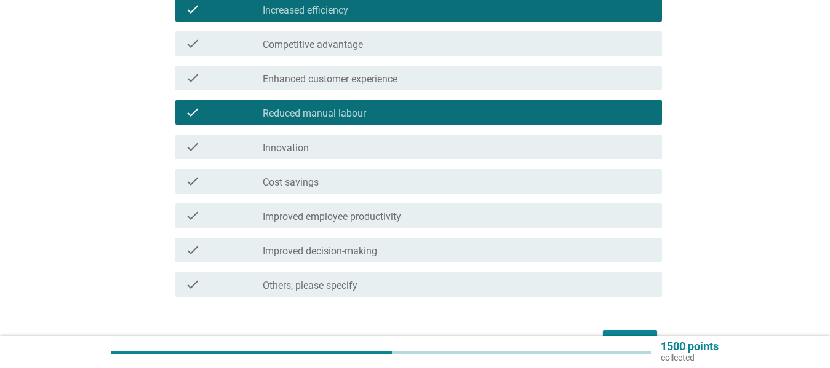
scroll to position [229, 0]
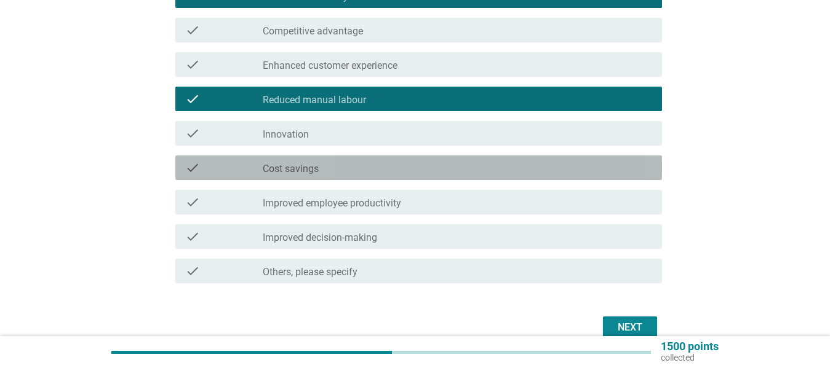
click at [533, 165] on div "check_box_outline_blank Cost savings" at bounding box center [457, 168] width 389 height 15
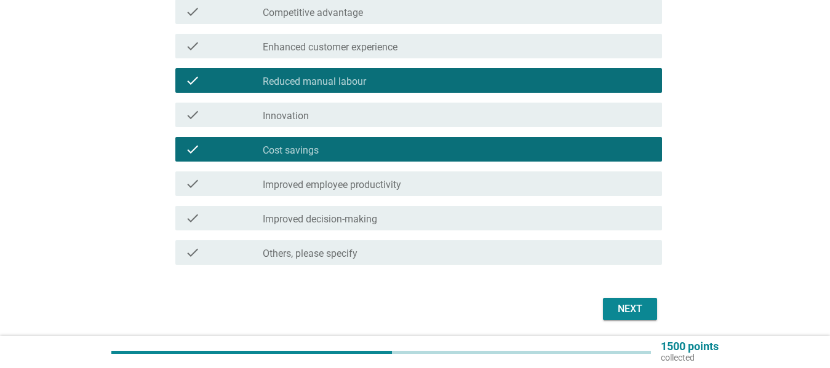
scroll to position [263, 0]
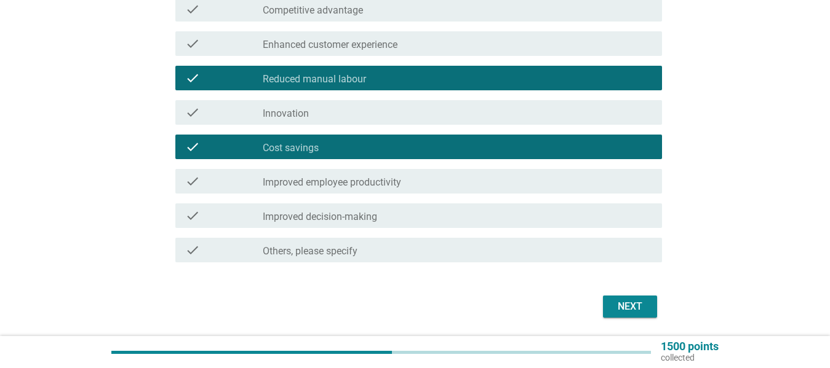
click at [529, 183] on div "check_box_outline_blank Improved employee productivity" at bounding box center [457, 181] width 389 height 15
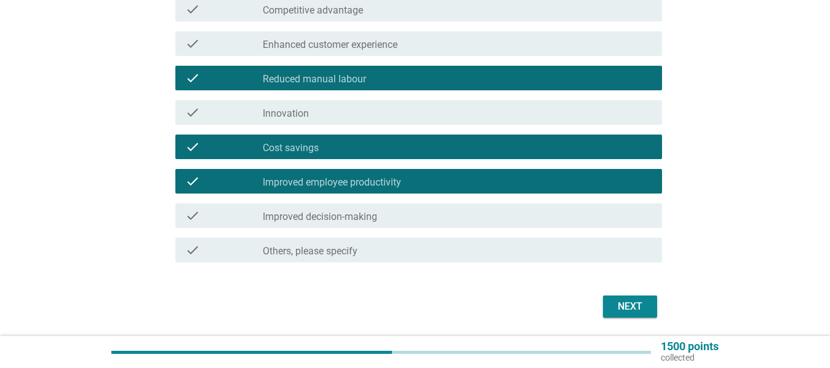
click at [540, 141] on div "check_box_outline_blank Cost savings" at bounding box center [457, 147] width 389 height 15
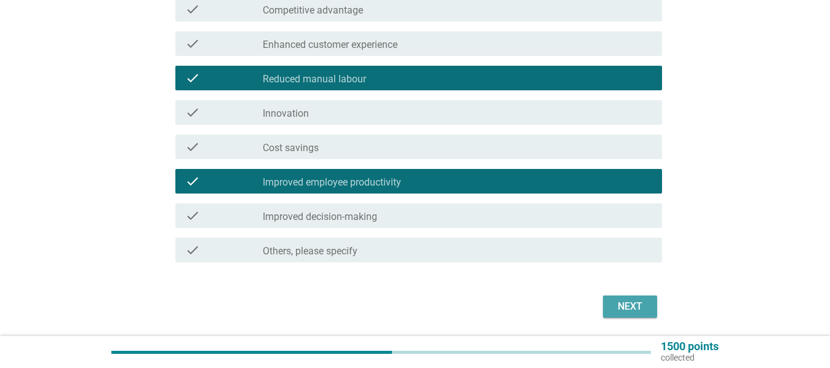
drag, startPoint x: 632, startPoint y: 303, endPoint x: 638, endPoint y: 295, distance: 9.6
click at [631, 303] on div "Next" at bounding box center [630, 307] width 34 height 15
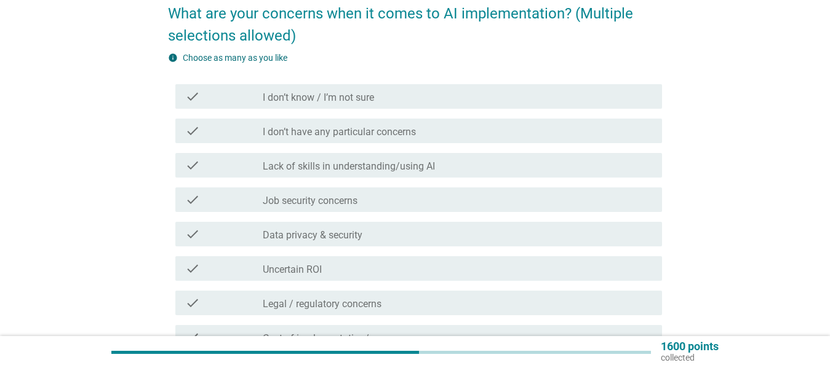
scroll to position [116, 0]
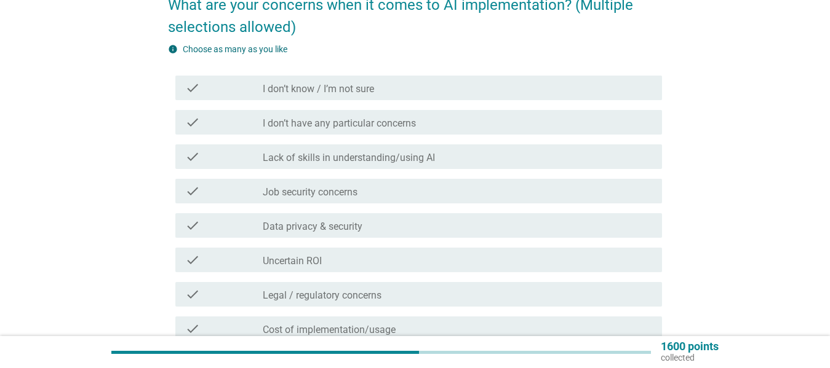
click at [546, 155] on div "check_box_outline_blank Lack of skills in understanding/using AI" at bounding box center [457, 156] width 389 height 15
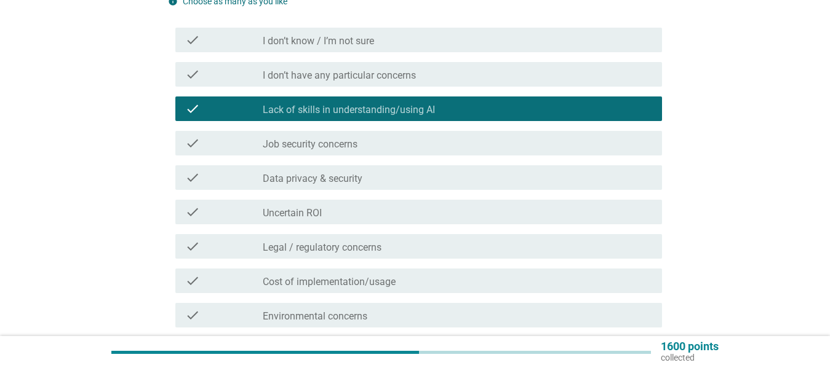
scroll to position [164, 0]
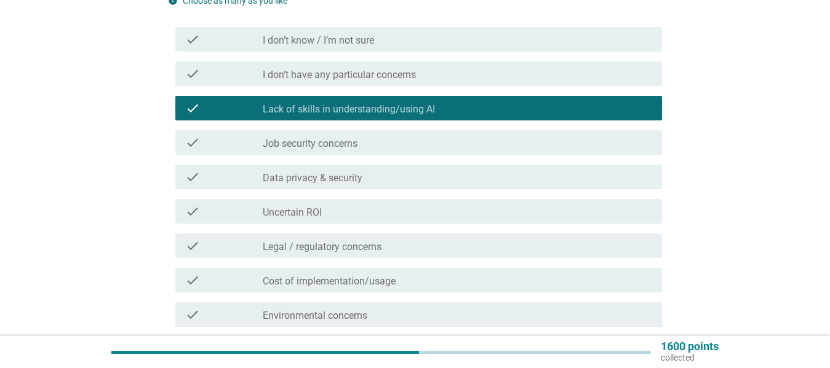
click at [518, 137] on div "check_box_outline_blank Job security concerns" at bounding box center [457, 142] width 389 height 15
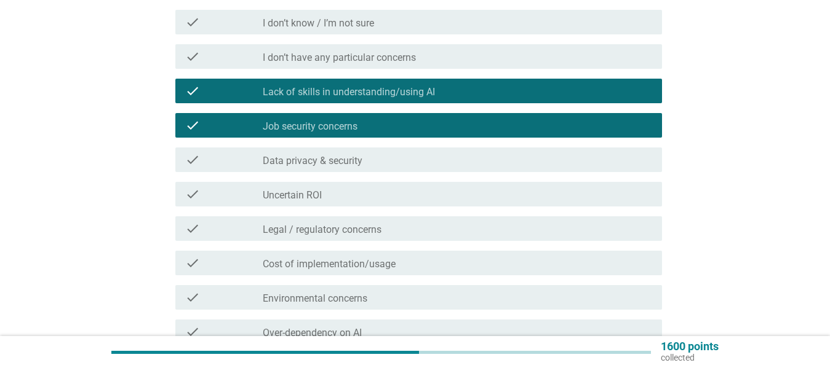
scroll to position [185, 0]
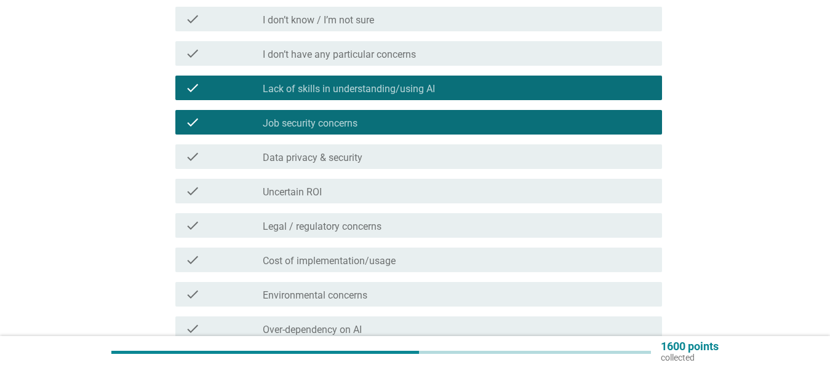
click at [557, 159] on div "check_box_outline_blank Data privacy & security" at bounding box center [457, 156] width 389 height 15
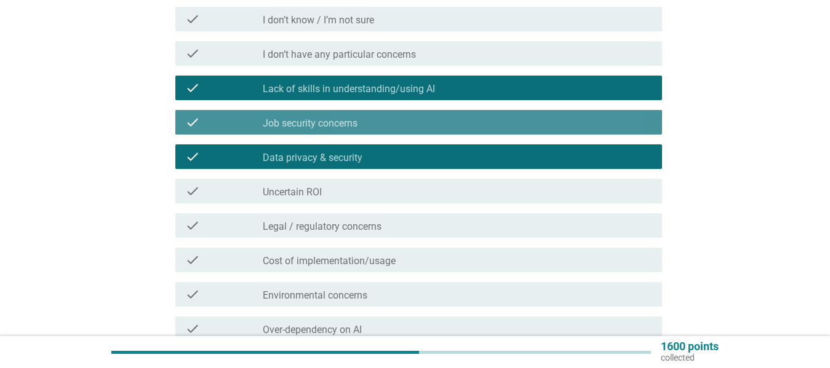
click at [555, 123] on div "check_box_outline_blank Job security concerns" at bounding box center [457, 122] width 389 height 15
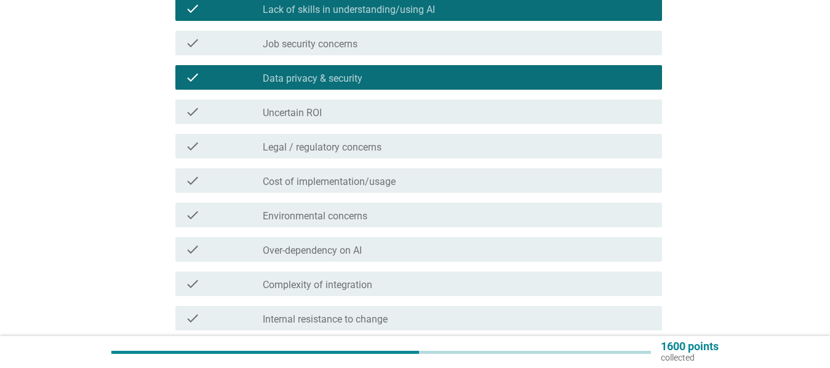
scroll to position [266, 0]
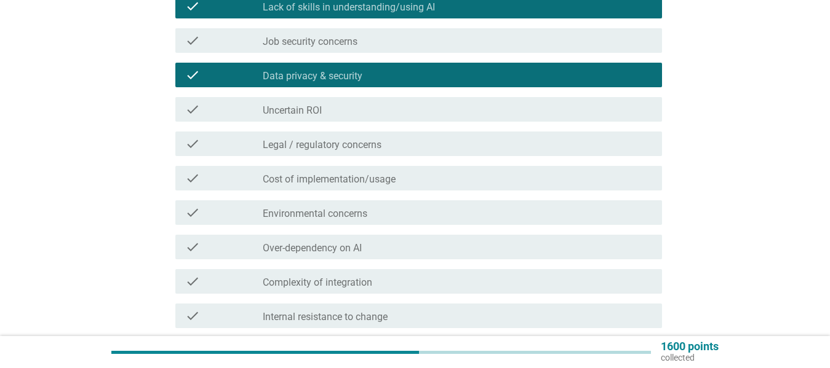
click at [566, 139] on div "check_box_outline_blank Legal / regulatory concerns" at bounding box center [457, 144] width 389 height 15
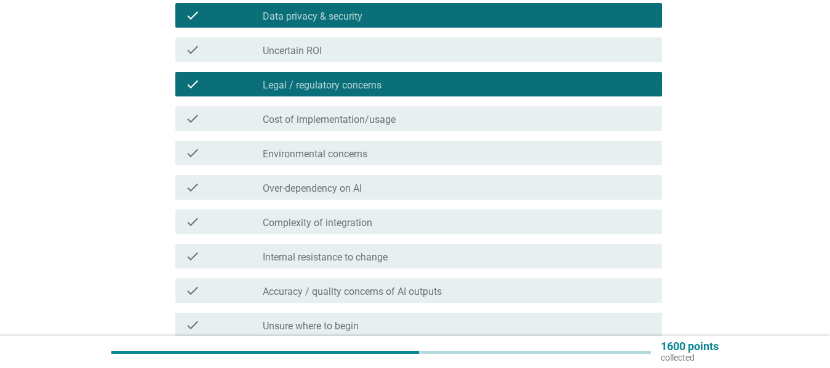
scroll to position [327, 0]
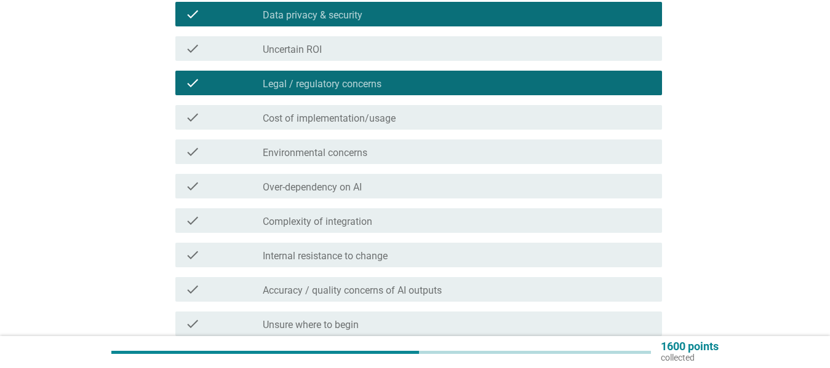
click at [552, 119] on div "check_box_outline_blank Cost of implementation/usage" at bounding box center [457, 117] width 389 height 15
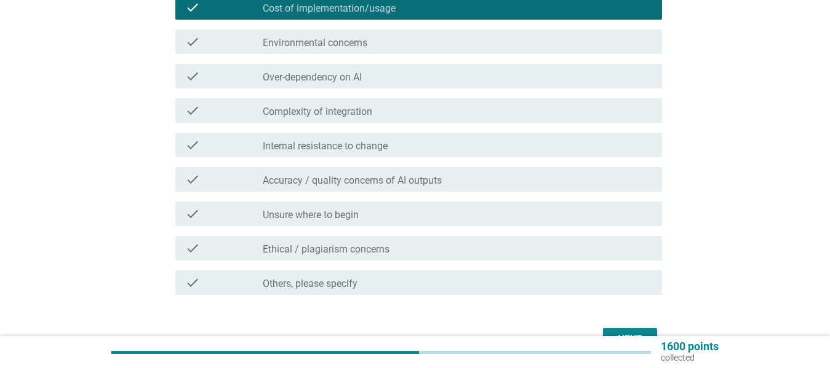
scroll to position [439, 0]
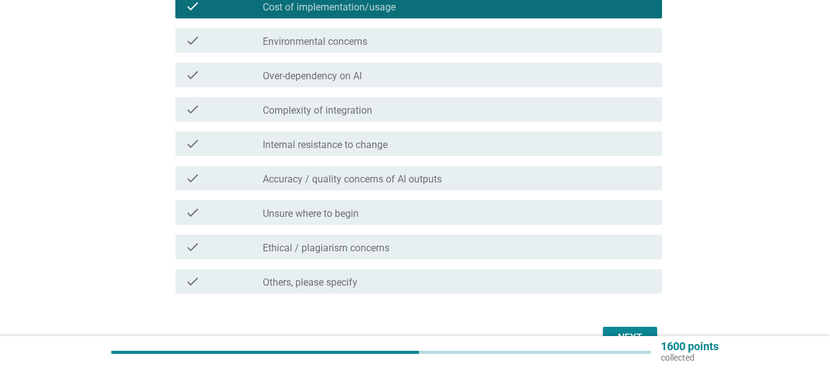
click at [565, 174] on div "check_box_outline_blank Accuracy / quality concerns of AI outputs" at bounding box center [457, 178] width 389 height 15
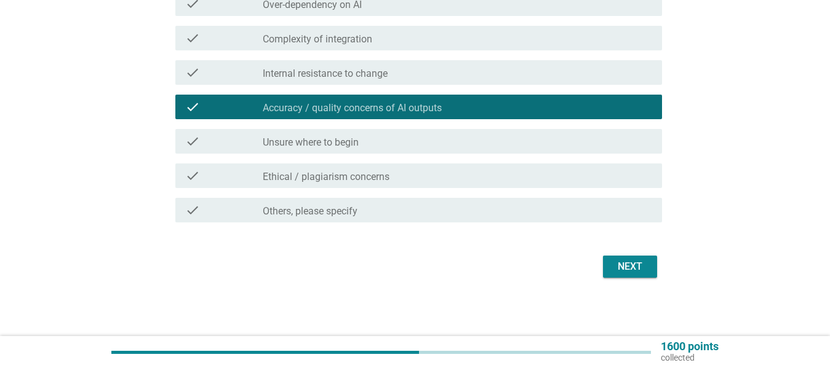
scroll to position [510, 0]
click at [632, 262] on div "Next" at bounding box center [630, 266] width 34 height 15
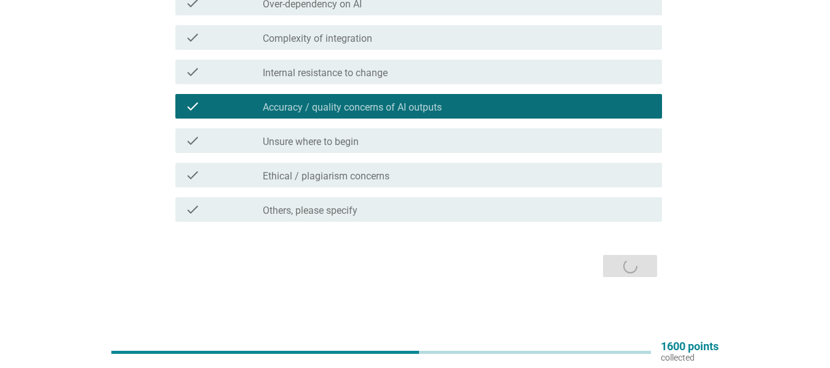
scroll to position [0, 0]
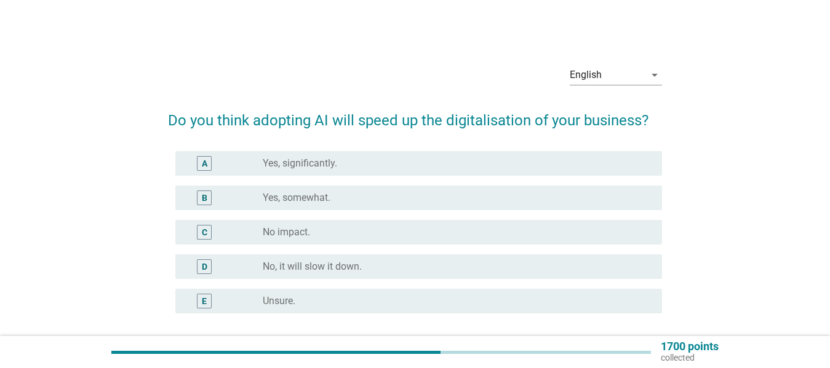
click at [402, 192] on div "radio_button_unchecked Yes, somewhat." at bounding box center [452, 198] width 379 height 12
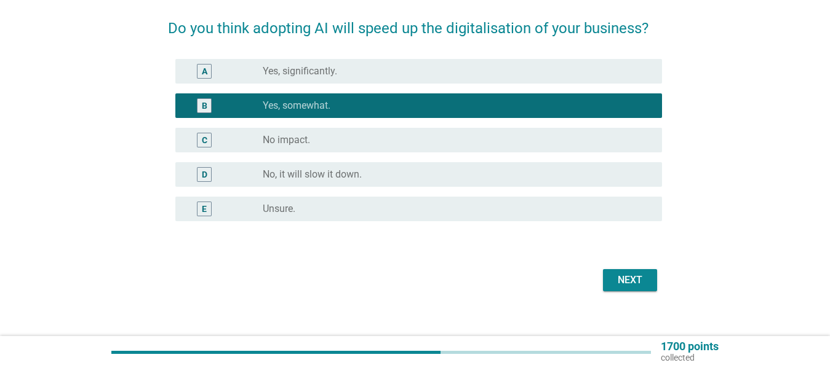
scroll to position [93, 0]
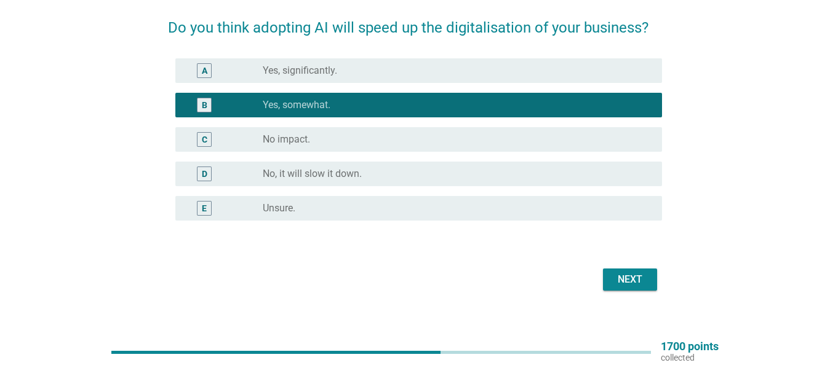
click at [627, 276] on div "Next" at bounding box center [630, 279] width 34 height 15
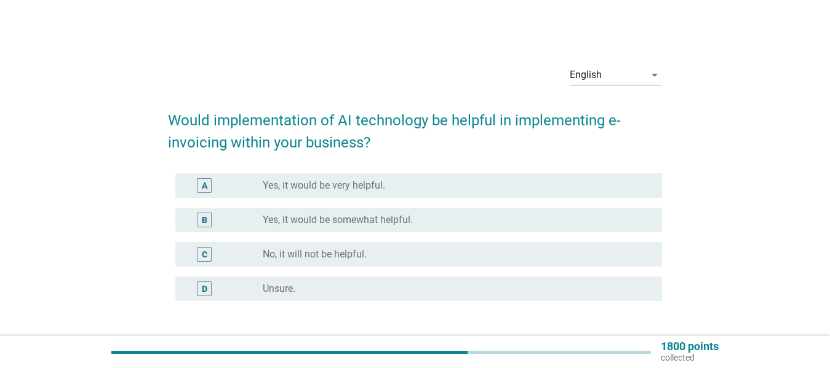
click at [534, 221] on div "radio_button_unchecked Yes, it would be somewhat helpful." at bounding box center [452, 220] width 379 height 12
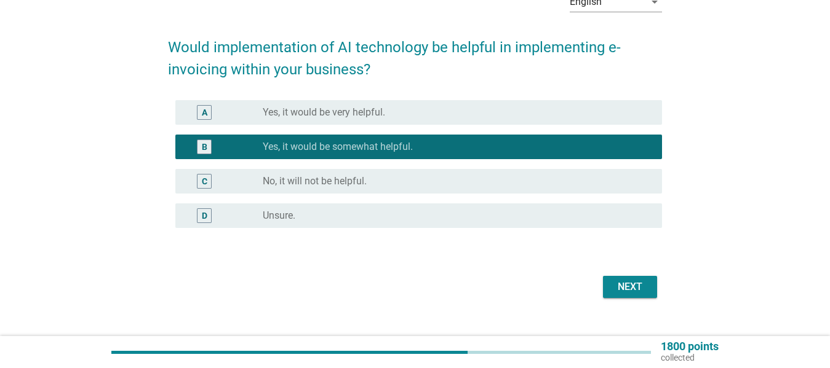
scroll to position [77, 0]
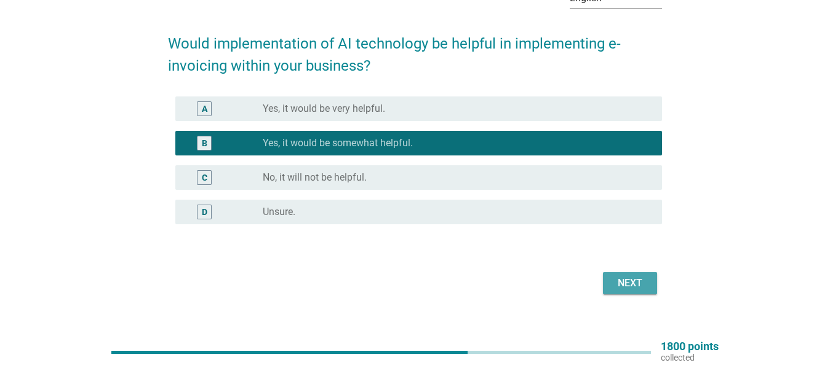
click at [625, 278] on div "Next" at bounding box center [630, 283] width 34 height 15
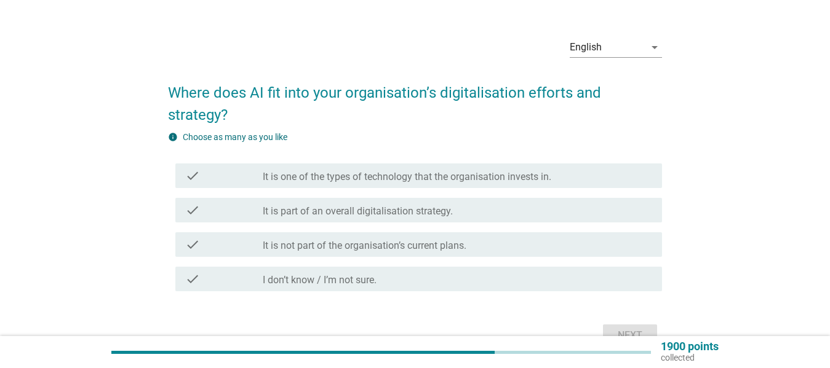
scroll to position [28, 0]
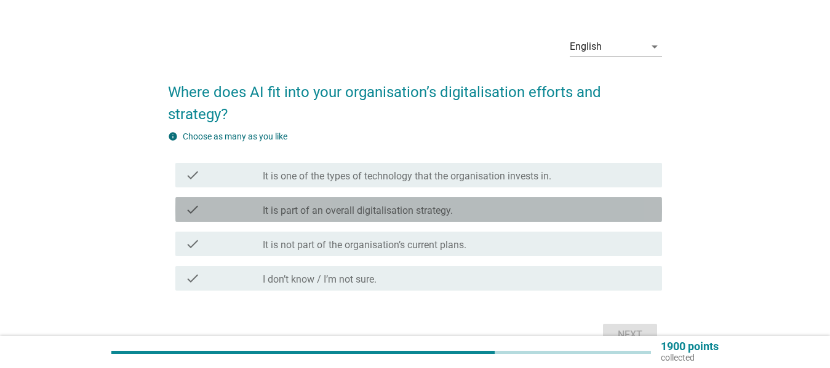
click at [512, 206] on div "check_box_outline_blank It is part of an overall digitalisation strategy." at bounding box center [457, 209] width 389 height 15
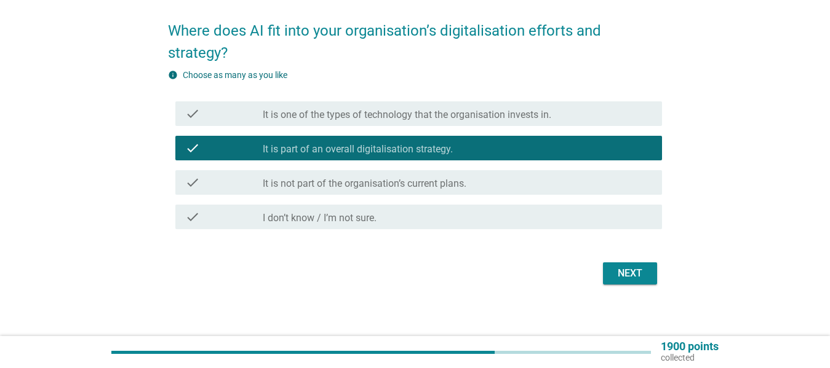
scroll to position [90, 0]
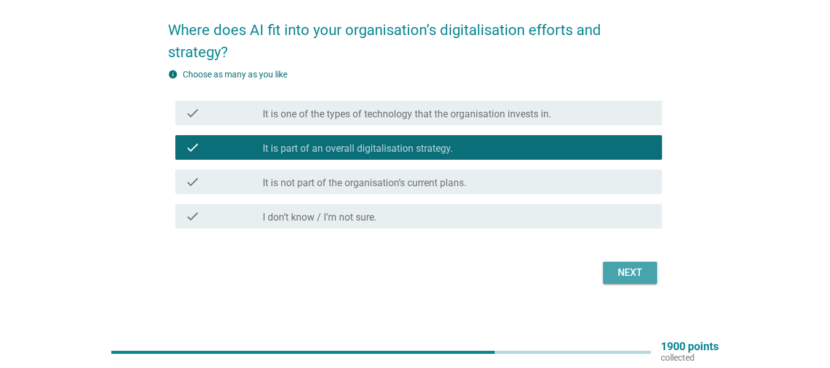
drag, startPoint x: 621, startPoint y: 268, endPoint x: 683, endPoint y: 241, distance: 67.5
click at [622, 268] on div "Next" at bounding box center [630, 273] width 34 height 15
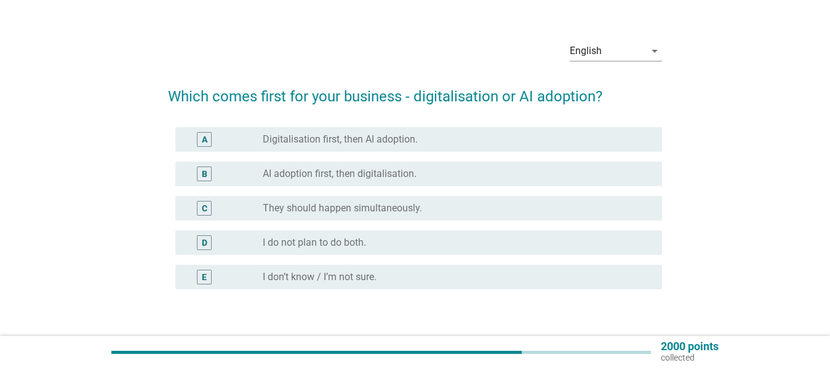
scroll to position [25, 0]
click at [578, 198] on div "C radio_button_unchecked They should happen simultaneously." at bounding box center [418, 207] width 486 height 25
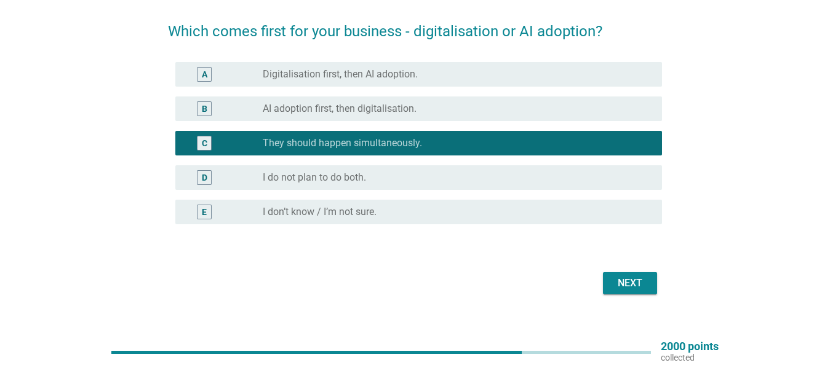
scroll to position [90, 0]
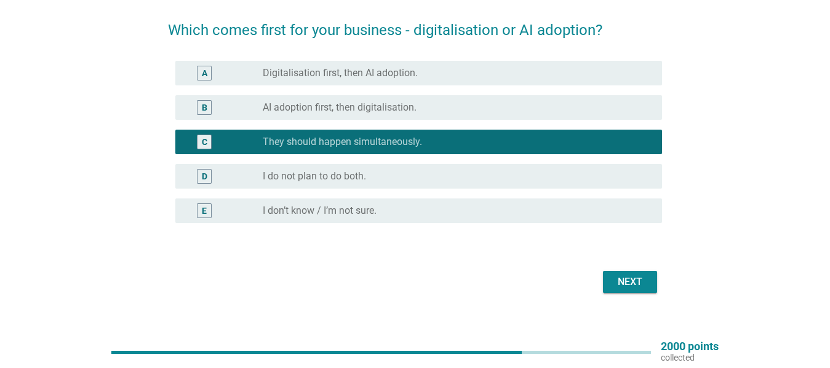
click at [618, 277] on div "Next" at bounding box center [630, 282] width 34 height 15
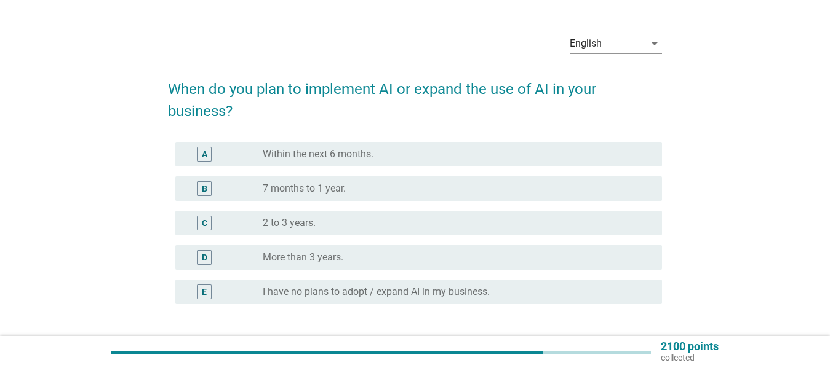
scroll to position [41, 0]
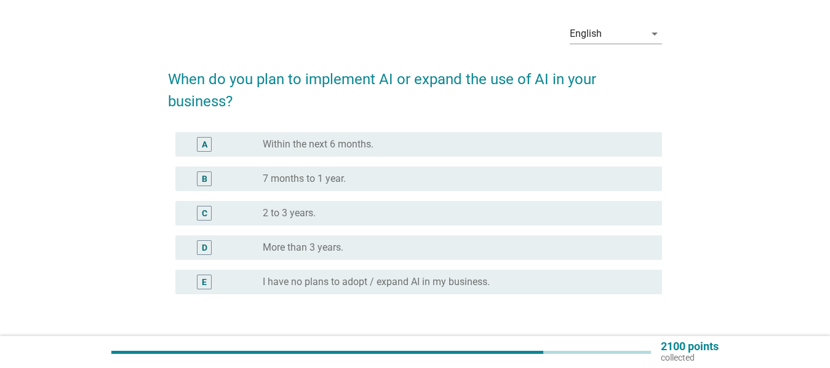
drag, startPoint x: 505, startPoint y: 141, endPoint x: 550, endPoint y: 146, distance: 45.2
click at [504, 141] on div "radio_button_unchecked Within the next 6 months." at bounding box center [452, 144] width 379 height 12
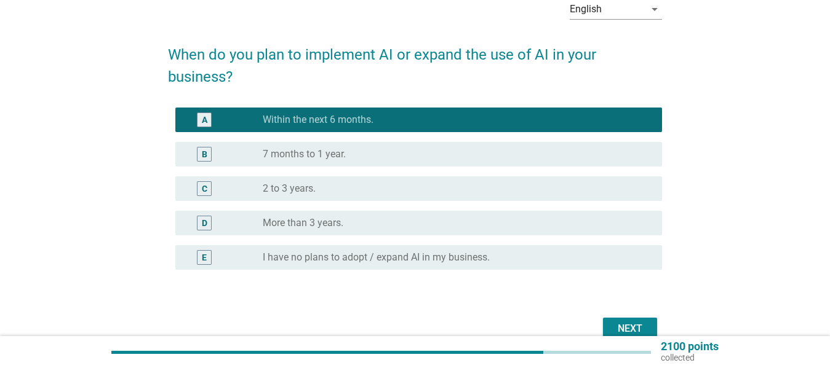
scroll to position [70, 0]
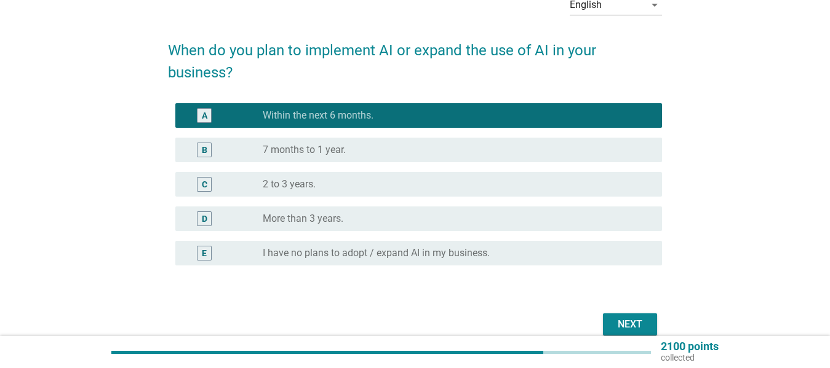
click at [519, 148] on div "radio_button_unchecked 7 months to 1 year." at bounding box center [452, 150] width 379 height 12
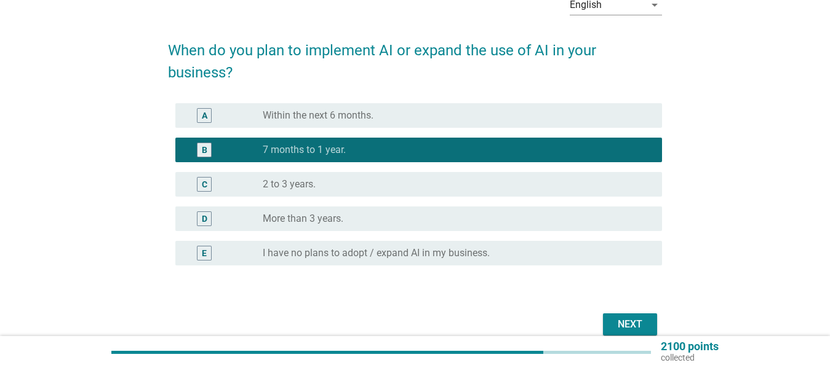
scroll to position [125, 0]
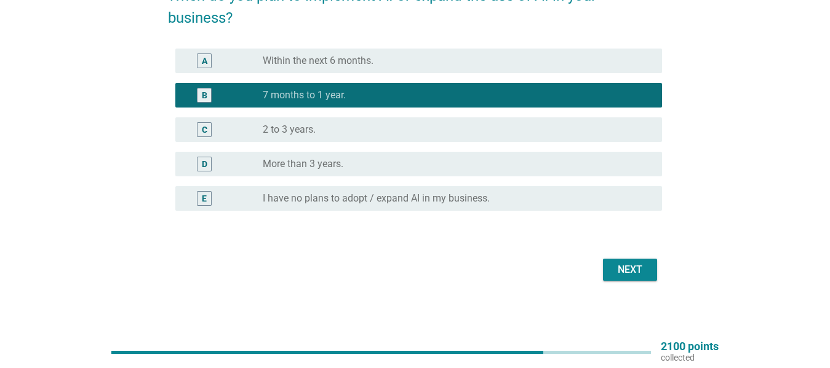
click at [625, 266] on div "Next" at bounding box center [630, 270] width 34 height 15
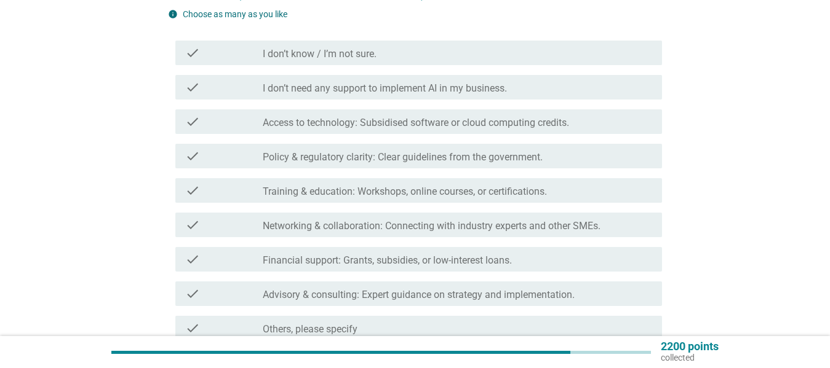
scroll to position [151, 0]
click at [627, 116] on div "check_box_outline_blank Access to technology: Subsidised software or cloud comp…" at bounding box center [457, 121] width 389 height 15
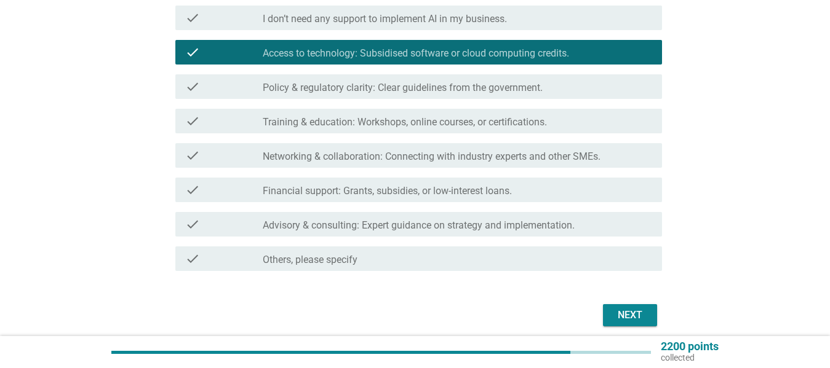
click at [612, 115] on div "check_box_outline_blank Training & education: Workshops, online courses, or cer…" at bounding box center [457, 121] width 389 height 15
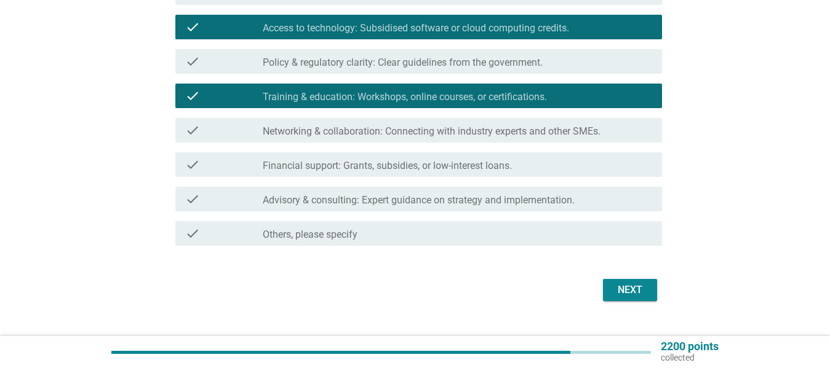
scroll to position [246, 0]
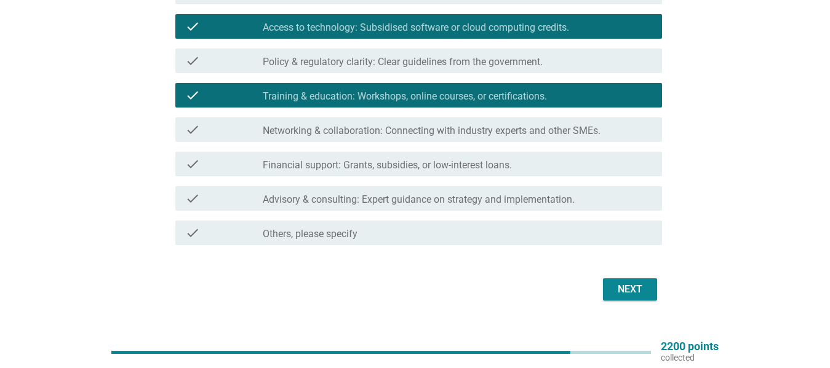
click at [597, 156] on div "check check_box_outline_blank Financial support: Grants, subsidies, or low-inte…" at bounding box center [418, 164] width 486 height 25
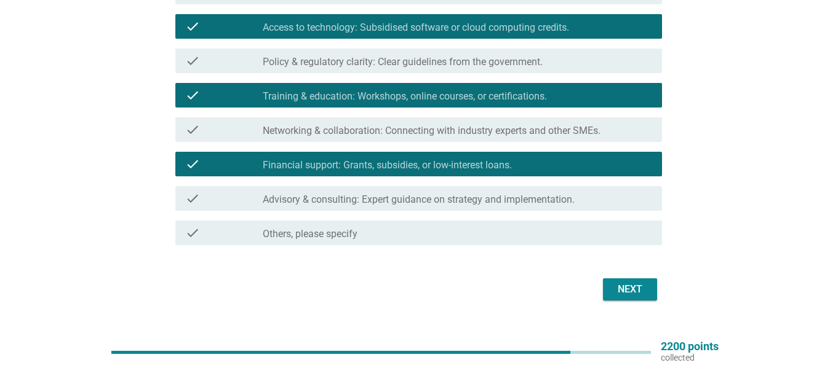
scroll to position [269, 0]
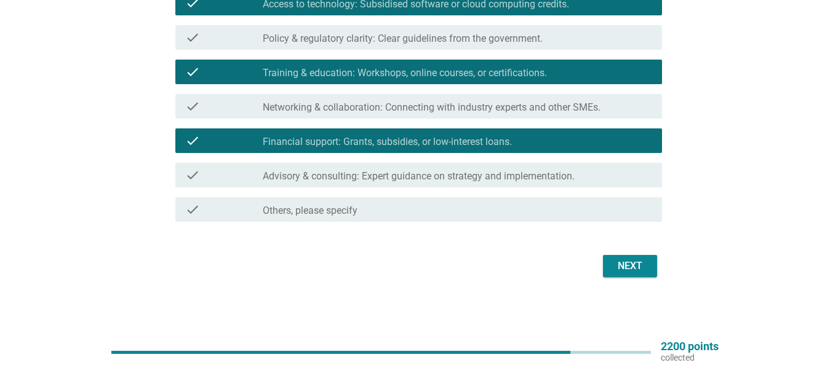
click at [603, 174] on div "check_box_outline_blank Advisory & consulting: Expert guidance on strategy and …" at bounding box center [457, 175] width 389 height 15
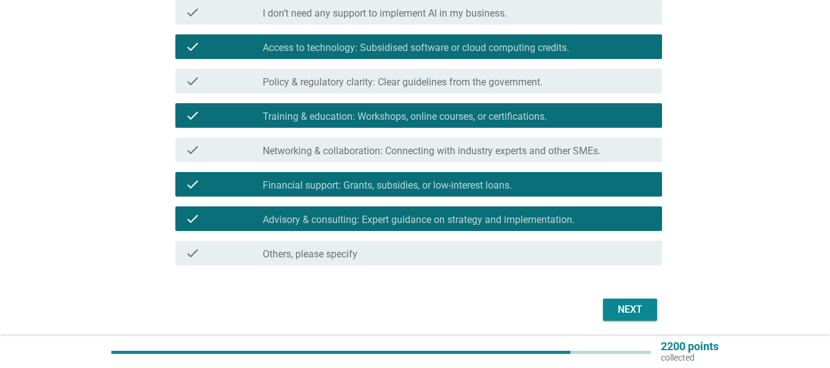
click at [621, 149] on div "check_box_outline_blank Networking & collaboration: Connecting with industry ex…" at bounding box center [457, 150] width 389 height 15
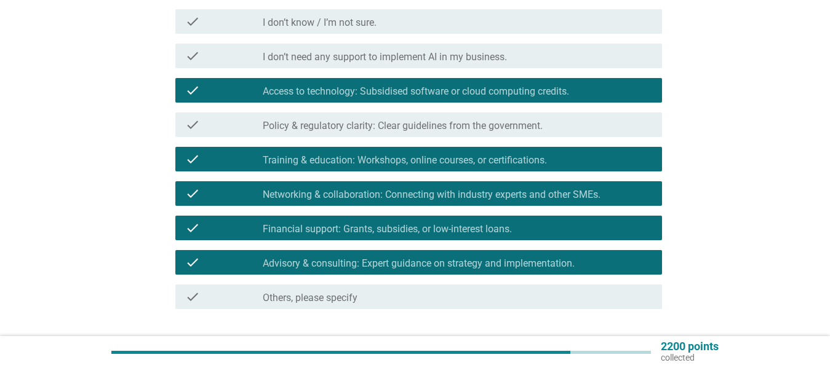
scroll to position [183, 0]
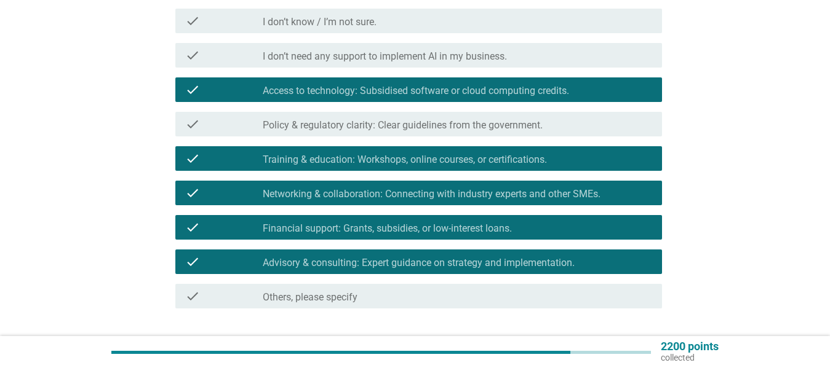
click at [592, 121] on div "check_box_outline_blank Policy & regulatory clarity: Clear guidelines from the …" at bounding box center [457, 124] width 389 height 15
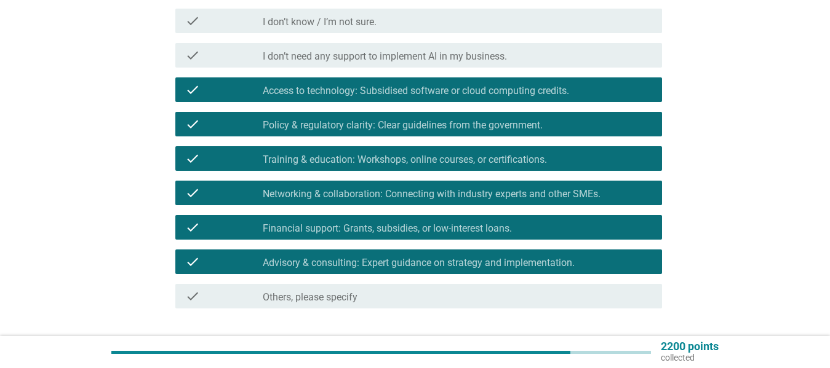
scroll to position [269, 0]
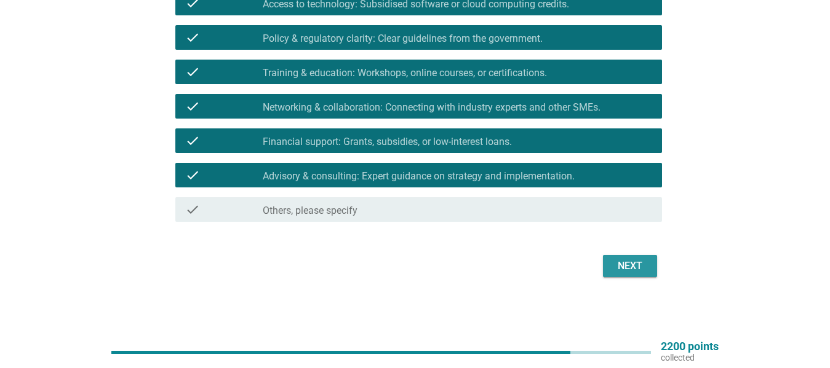
drag, startPoint x: 629, startPoint y: 261, endPoint x: 696, endPoint y: 206, distance: 86.5
click at [629, 260] on div "Next" at bounding box center [630, 266] width 34 height 15
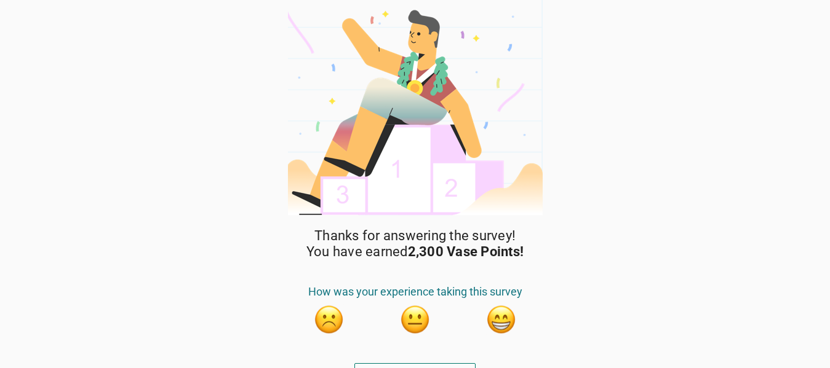
scroll to position [21, 0]
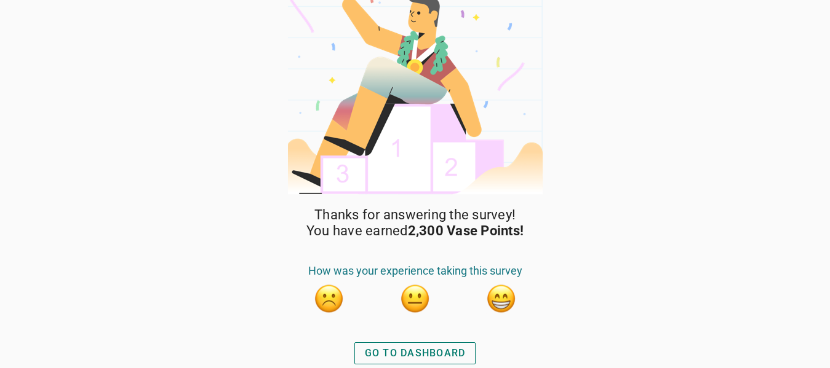
drag, startPoint x: 410, startPoint y: 351, endPoint x: 431, endPoint y: 339, distance: 24.3
click at [411, 351] on div "GO TO DASHBOARD" at bounding box center [415, 353] width 101 height 15
